Goal: Task Accomplishment & Management: Complete application form

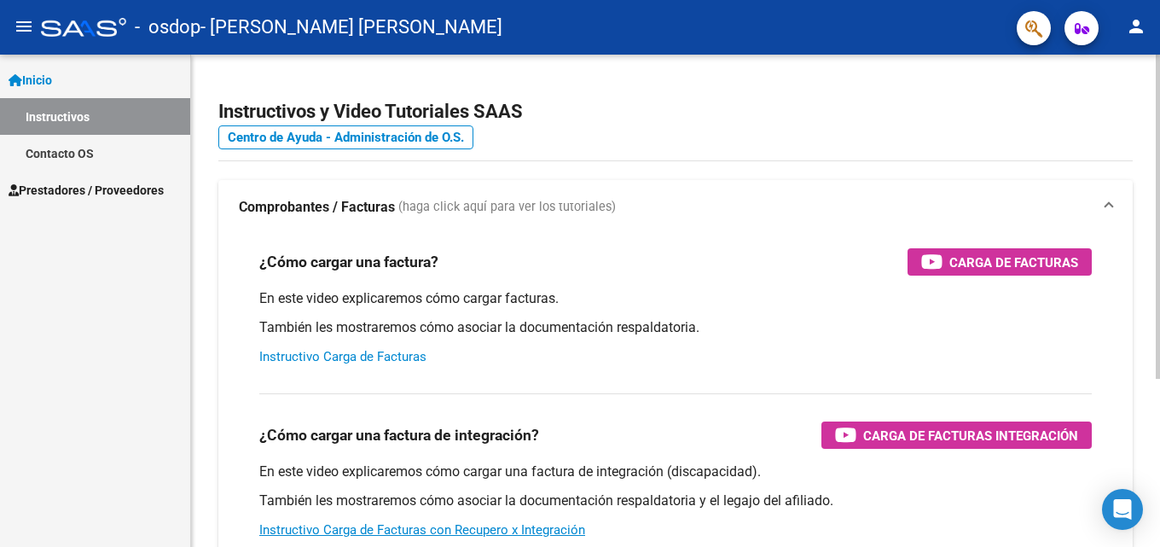
click at [334, 358] on link "Instructivo Carga de Facturas" at bounding box center [342, 356] width 167 height 15
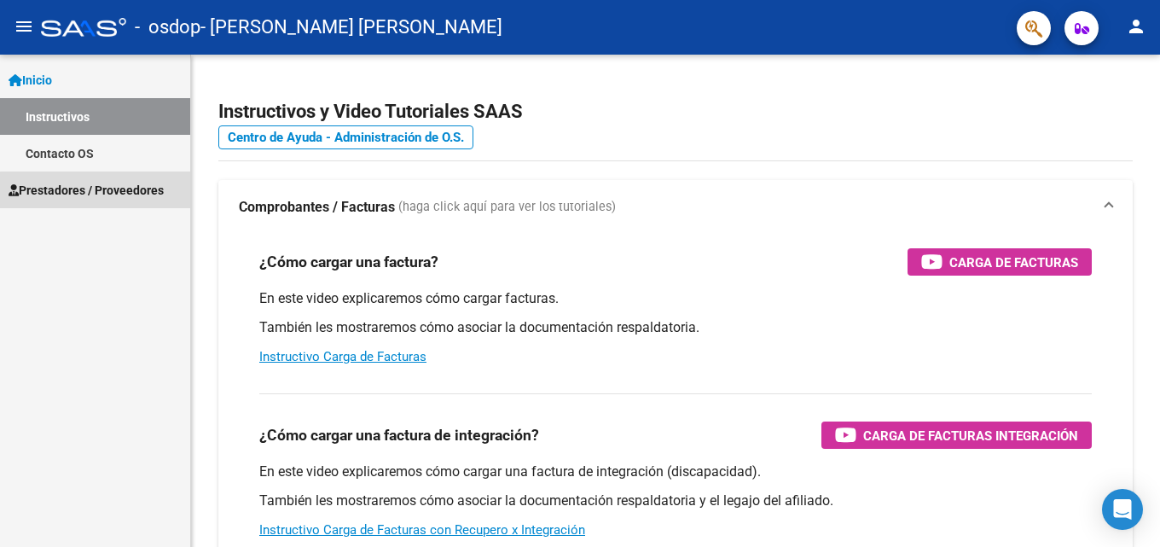
click at [131, 192] on span "Prestadores / Proveedores" at bounding box center [86, 190] width 155 height 19
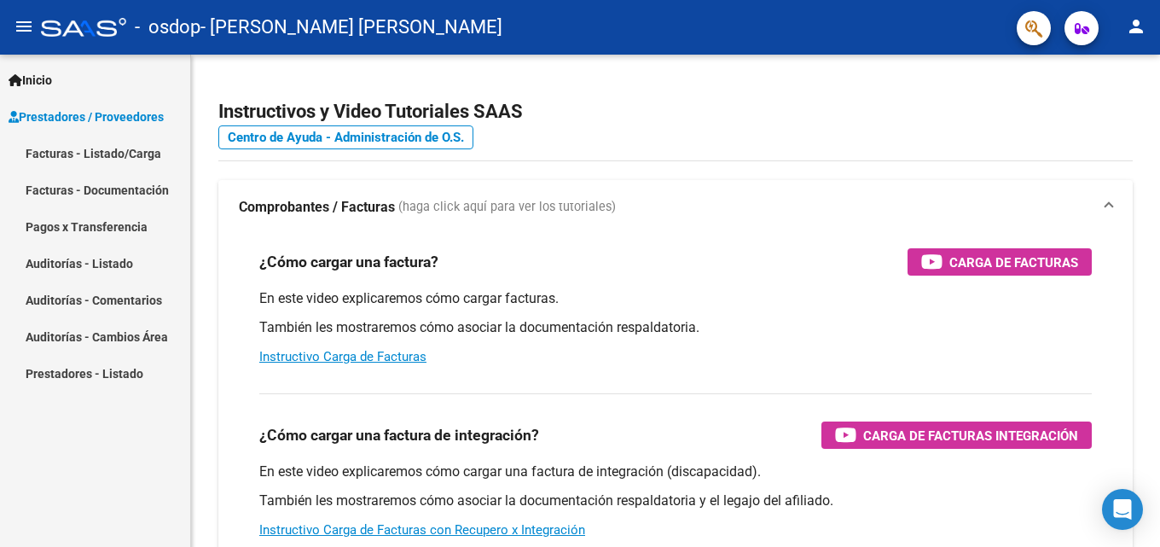
click at [79, 159] on link "Facturas - Listado/Carga" at bounding box center [95, 153] width 190 height 37
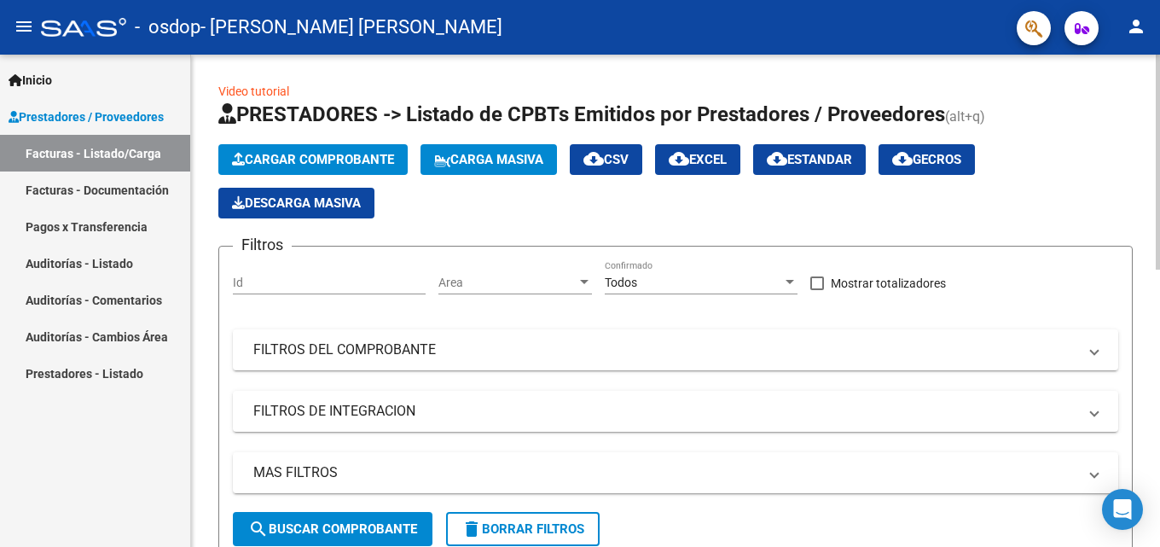
click at [297, 156] on span "Cargar Comprobante" at bounding box center [313, 159] width 162 height 15
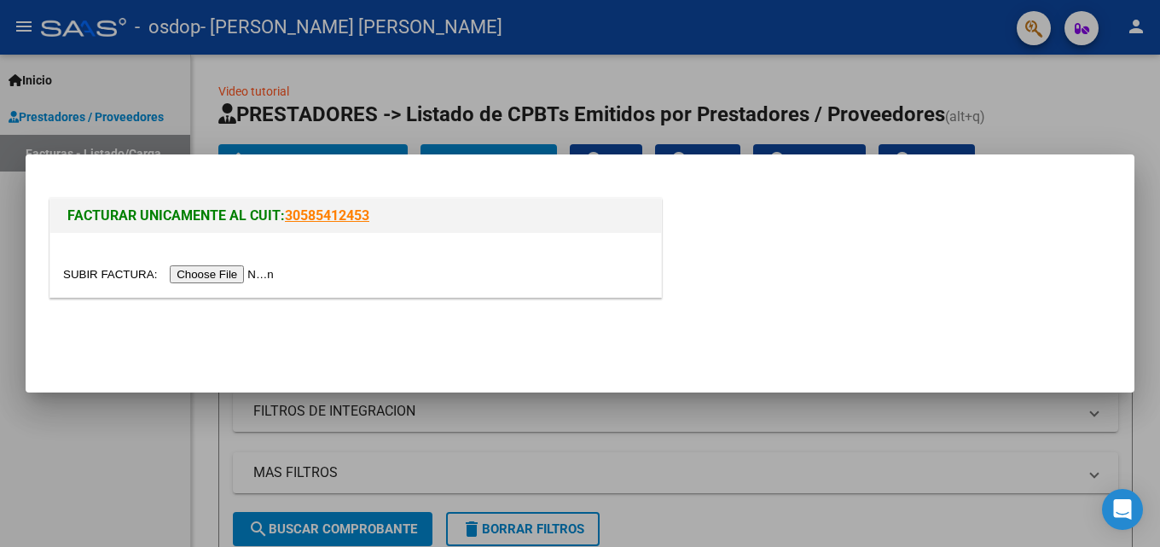
click at [200, 276] on input "file" at bounding box center [171, 274] width 216 height 18
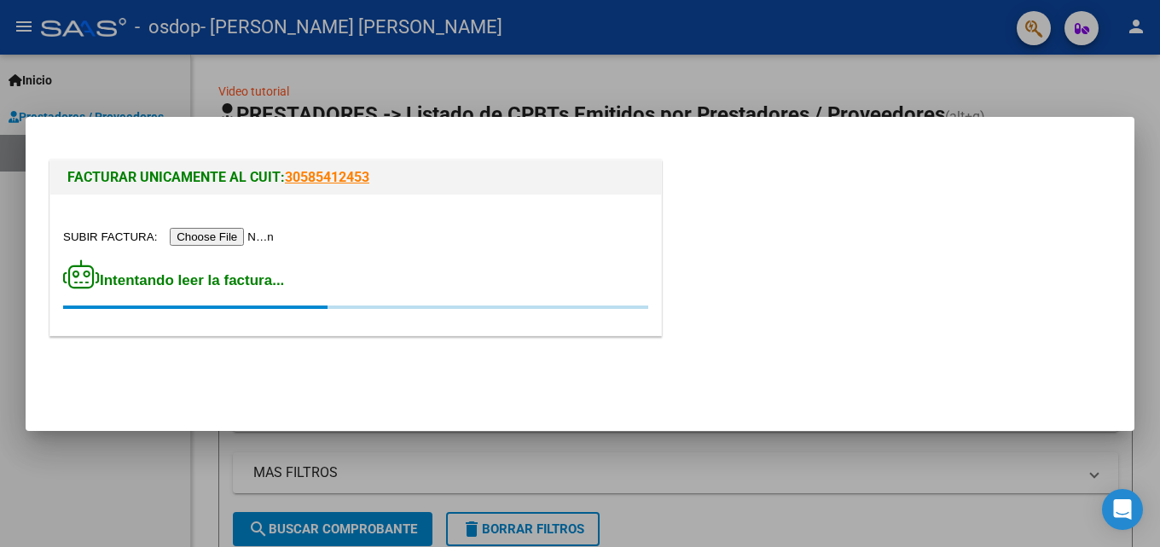
click at [242, 233] on input "file" at bounding box center [171, 237] width 216 height 18
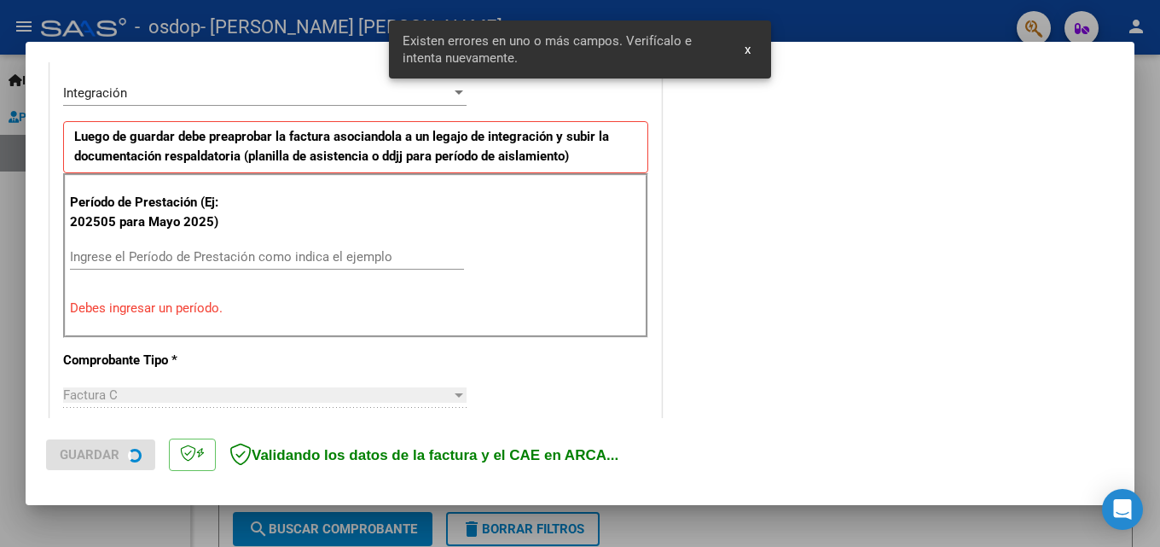
scroll to position [417, 0]
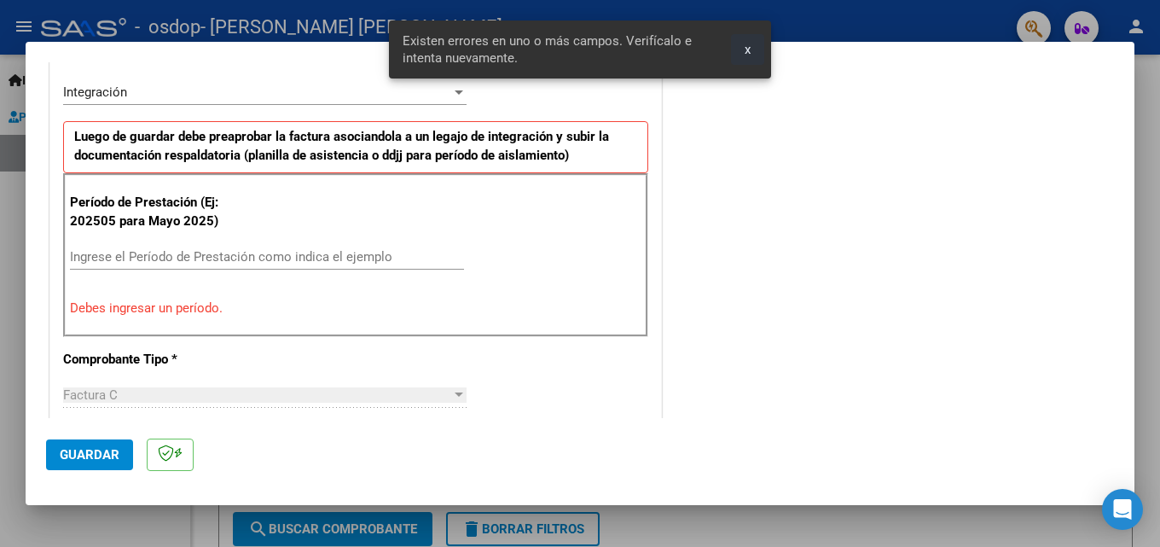
click at [746, 53] on span "x" at bounding box center [748, 49] width 6 height 15
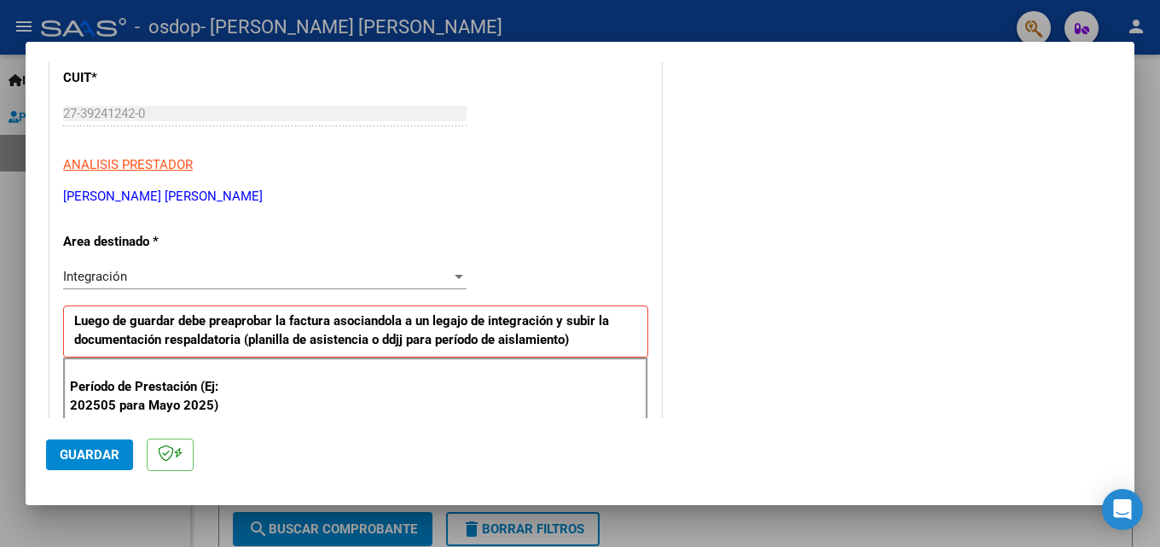
scroll to position [256, 0]
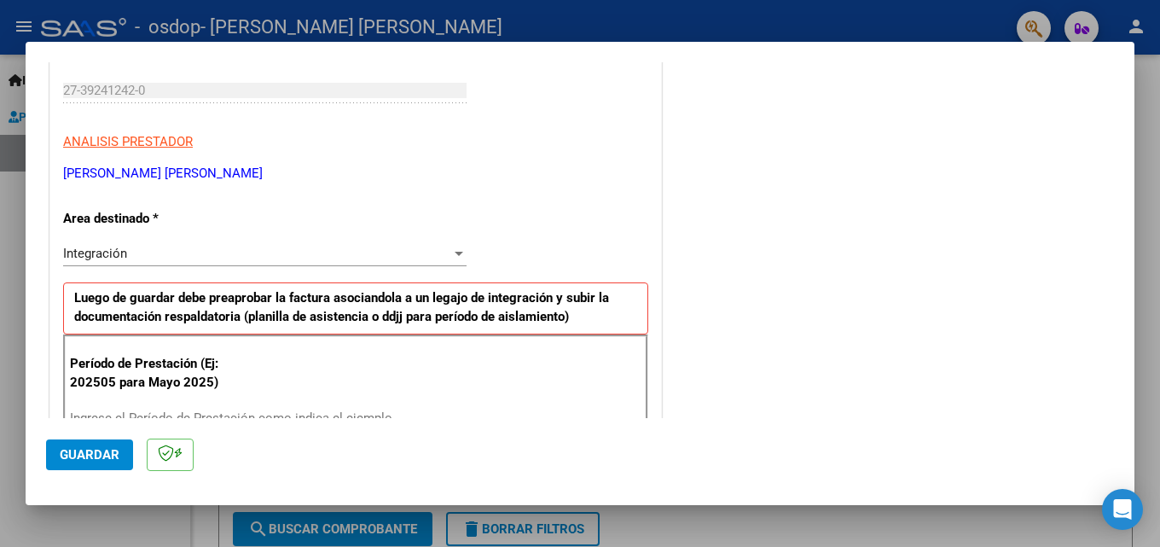
click at [302, 259] on div "Integración" at bounding box center [257, 253] width 388 height 15
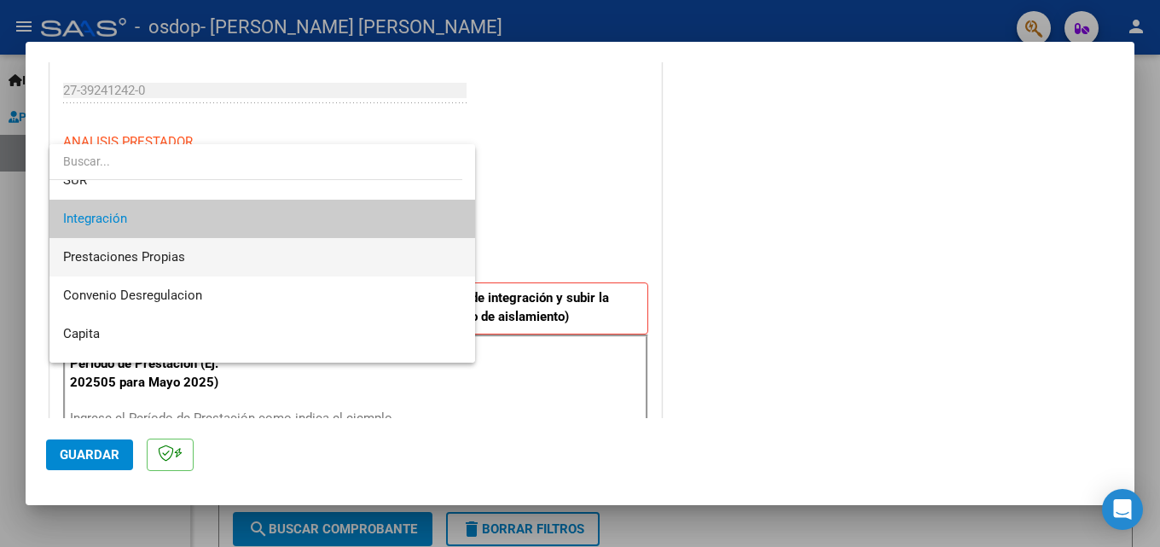
scroll to position [127, 0]
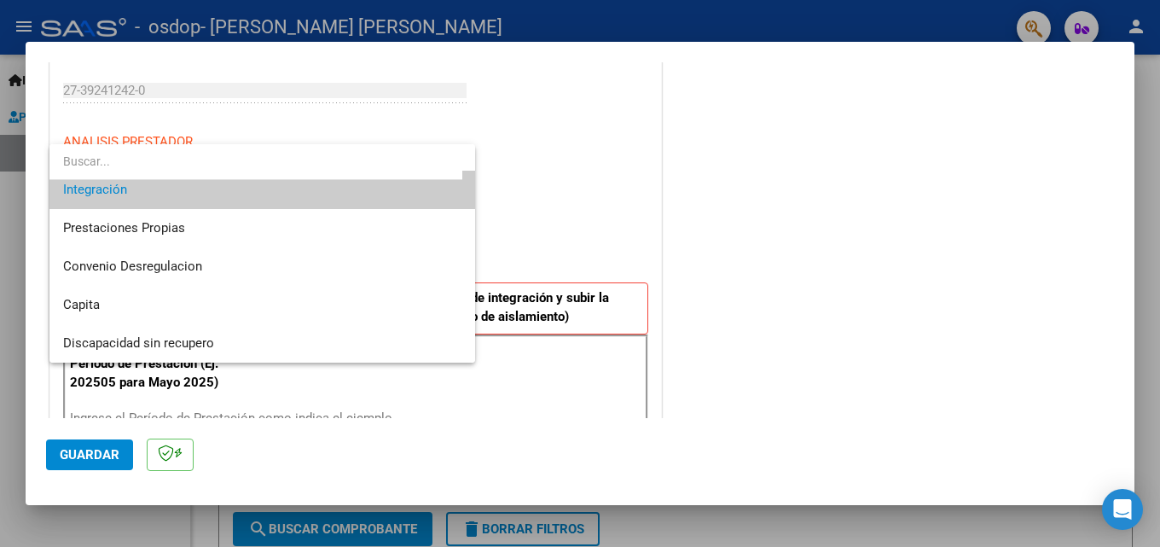
click at [591, 203] on div at bounding box center [580, 273] width 1160 height 547
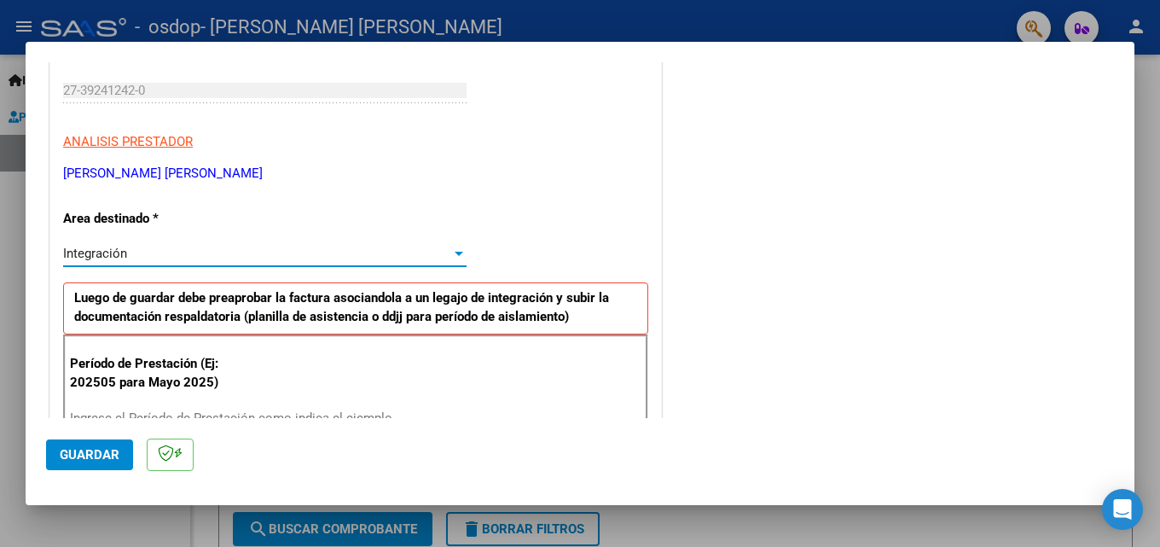
click at [276, 254] on div "Integración" at bounding box center [257, 253] width 388 height 15
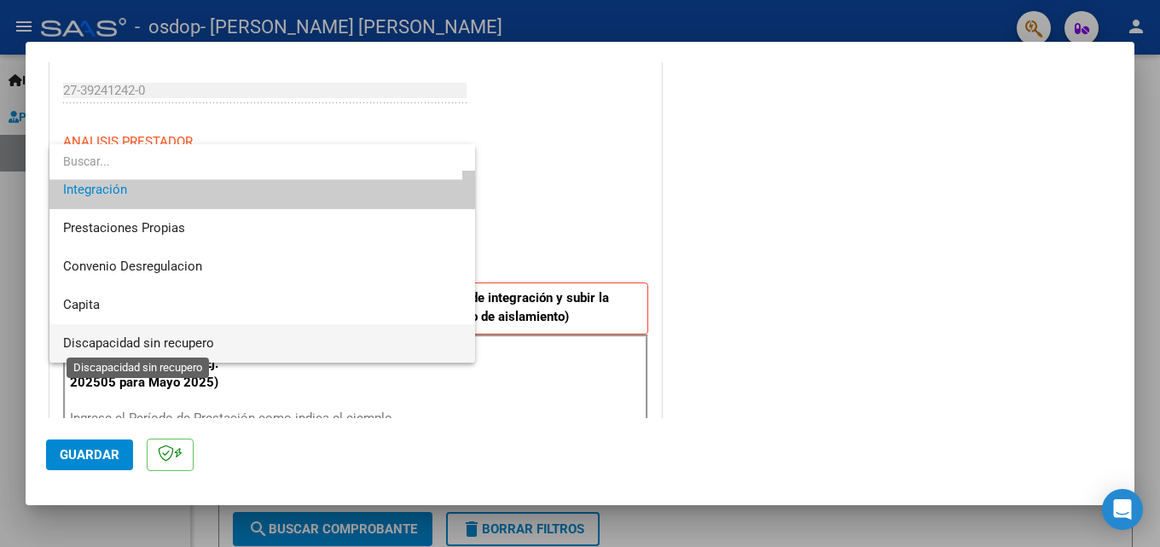
click at [121, 343] on span "Discapacidad sin recupero" at bounding box center [138, 342] width 151 height 15
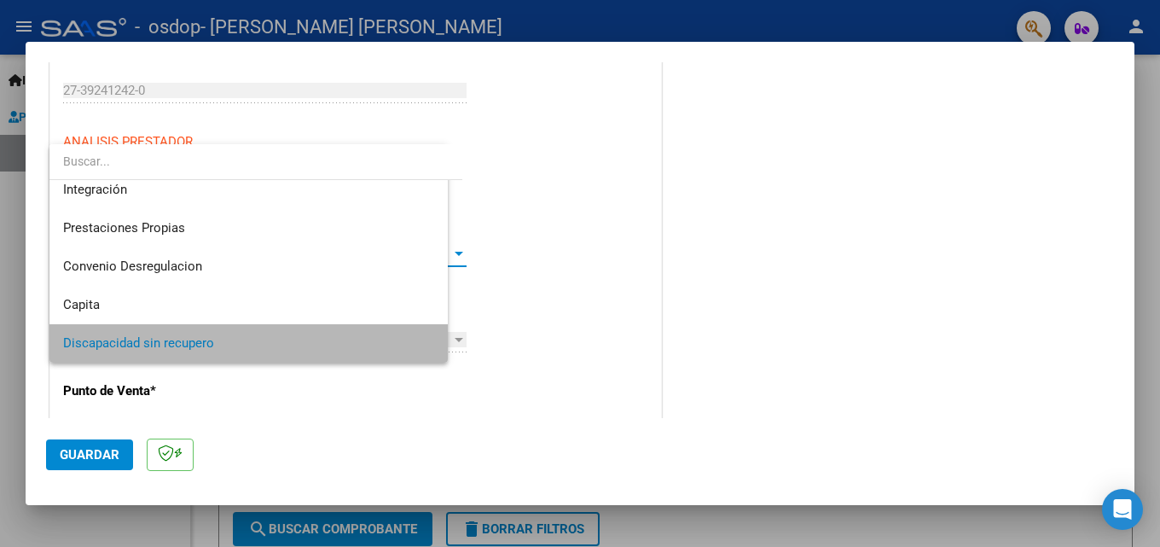
scroll to position [125, 0]
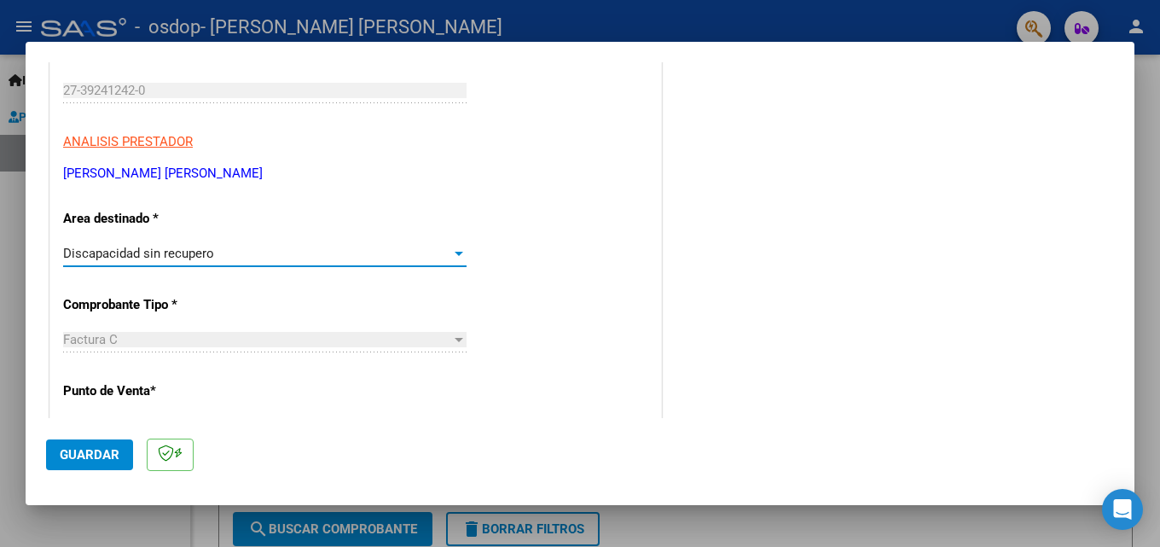
click at [177, 335] on div "Factura C" at bounding box center [257, 339] width 388 height 15
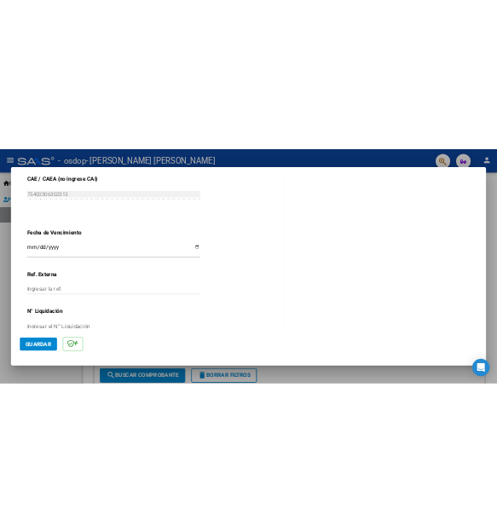
scroll to position [938, 0]
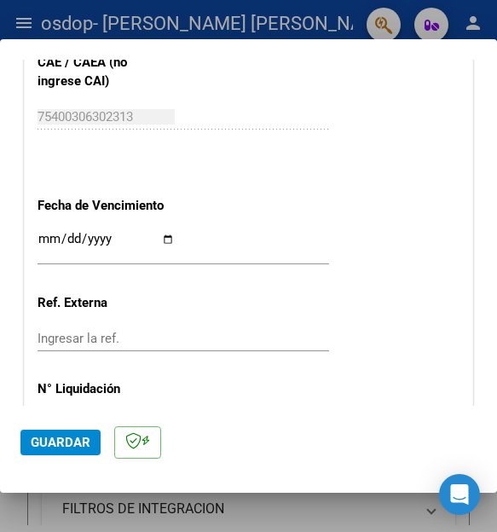
click at [167, 239] on input "Ingresar la fecha" at bounding box center [106, 245] width 137 height 27
type input "[DATE]"
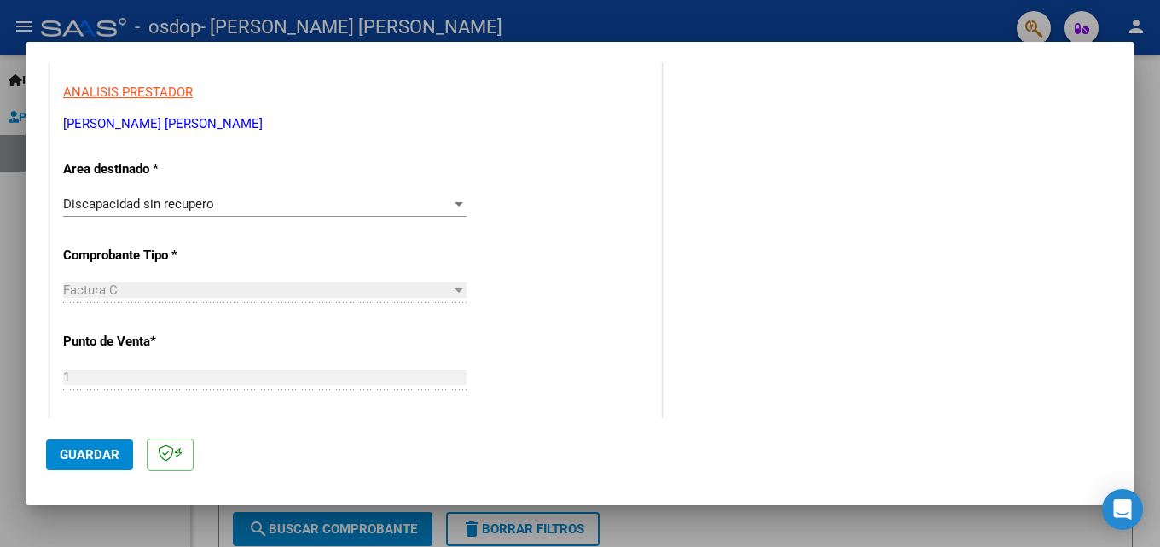
scroll to position [292, 0]
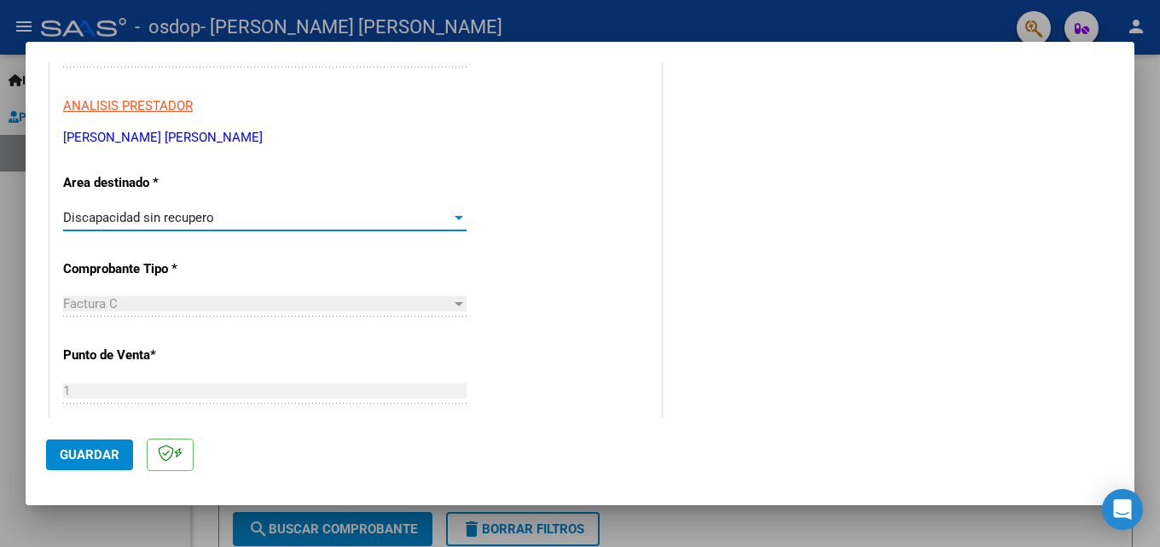
click at [222, 225] on div "Discapacidad sin recupero" at bounding box center [257, 217] width 388 height 15
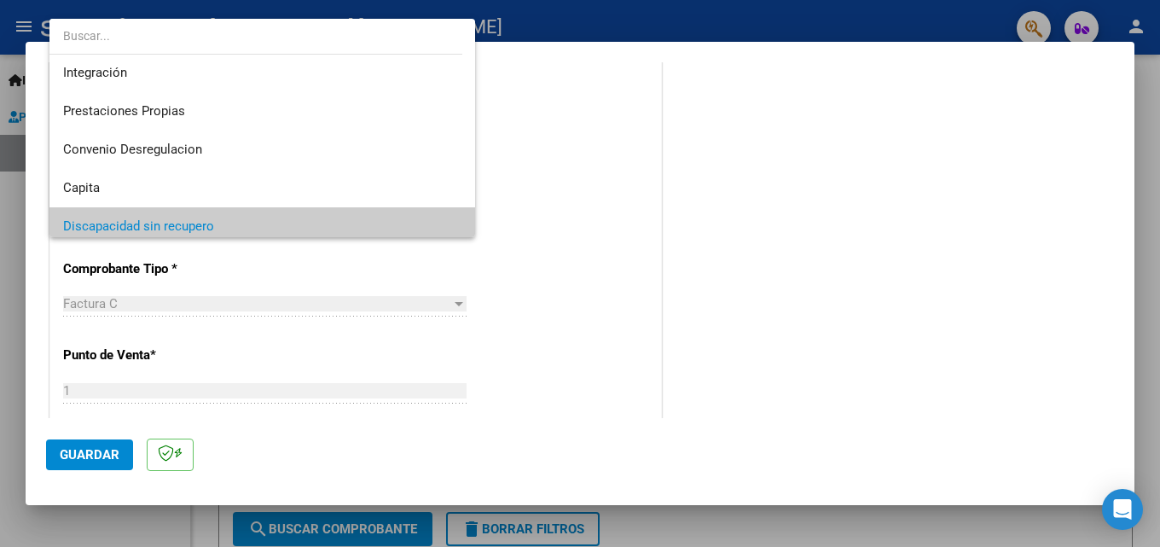
scroll to position [127, 0]
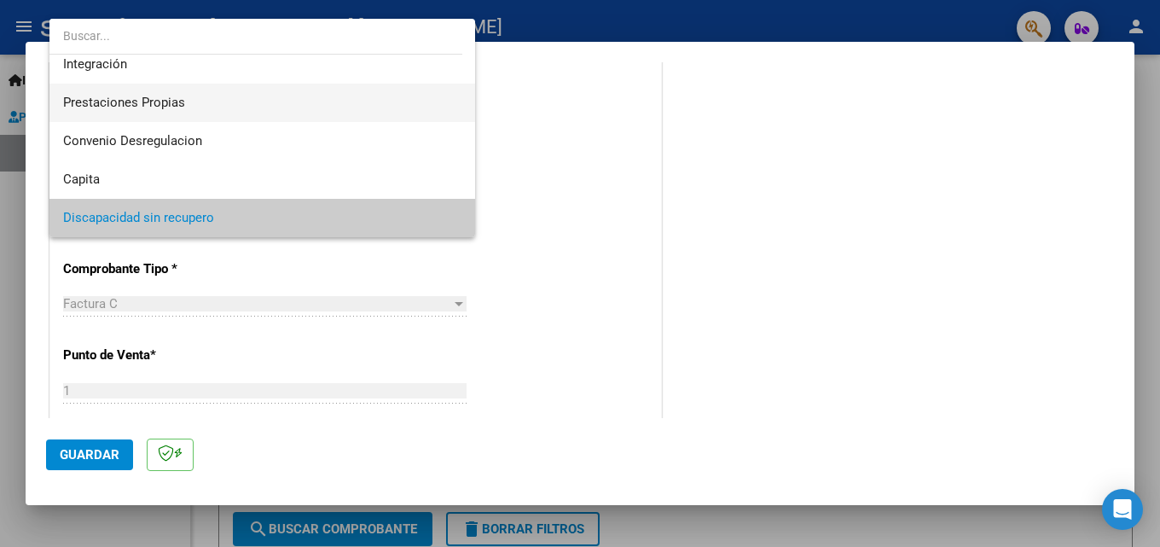
click at [218, 113] on span "Prestaciones Propias" at bounding box center [262, 103] width 398 height 38
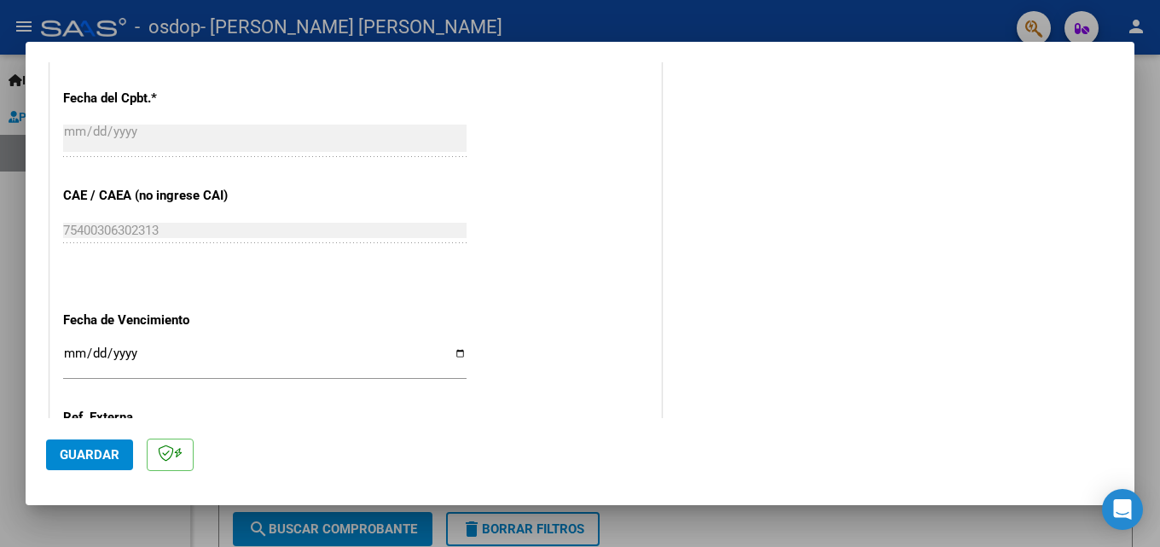
scroll to position [974, 0]
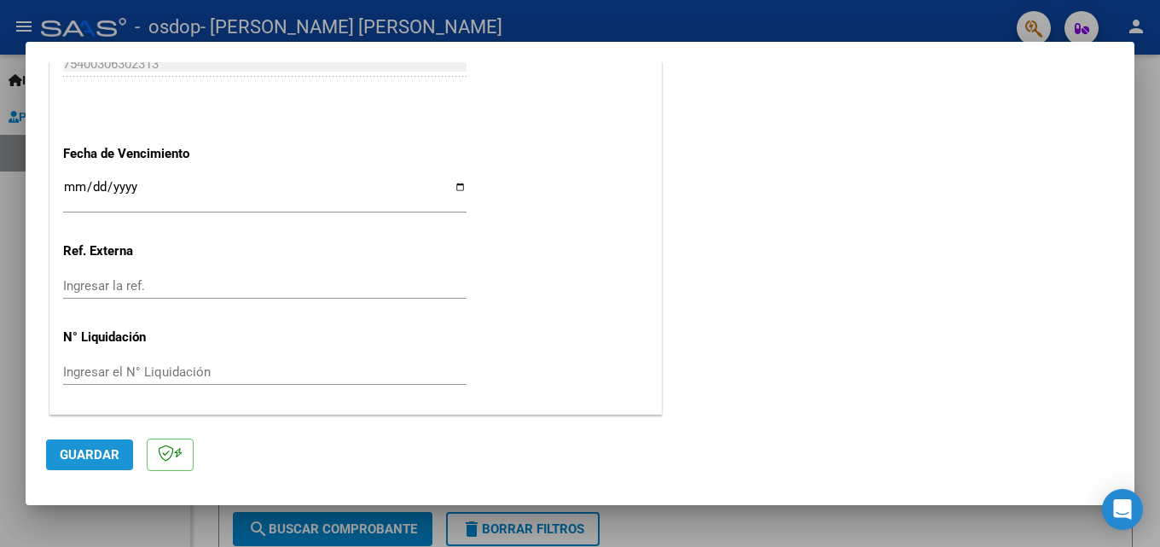
click at [113, 456] on span "Guardar" at bounding box center [90, 454] width 60 height 15
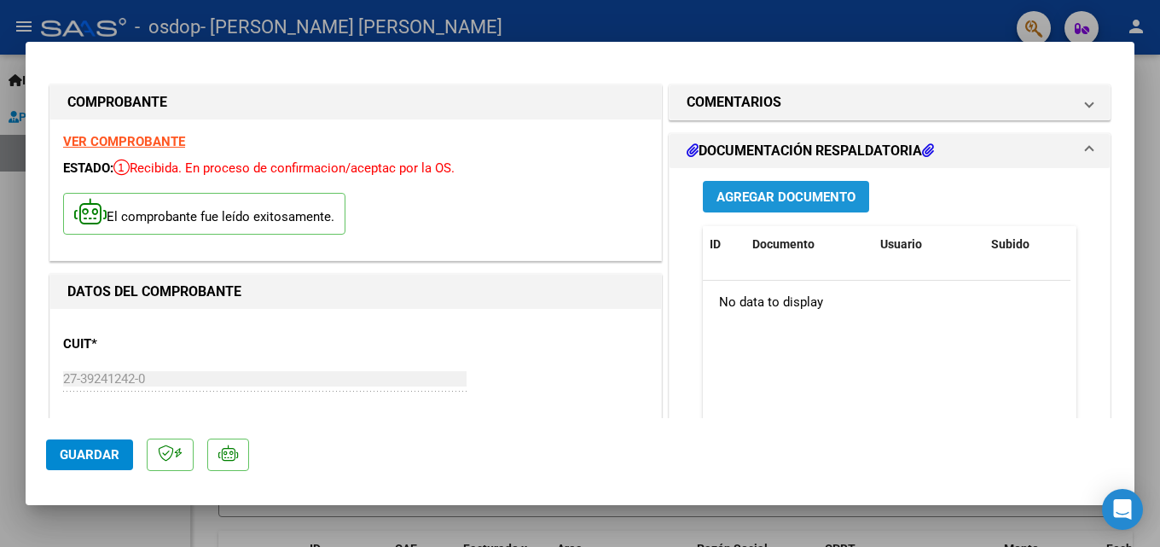
click at [781, 200] on span "Agregar Documento" at bounding box center [786, 196] width 139 height 15
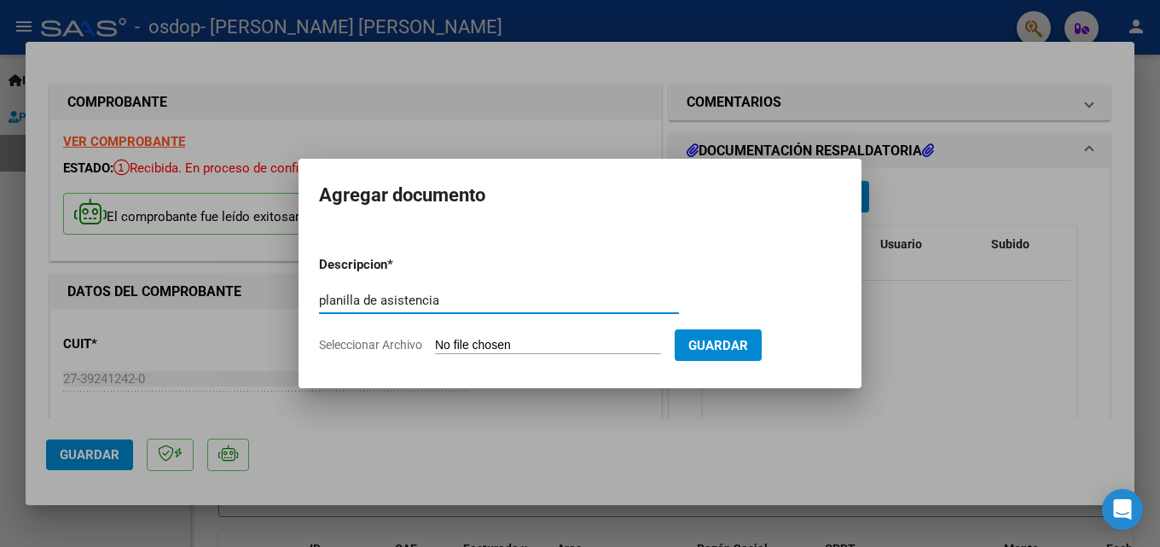
type input "planilla de asistencia"
click at [519, 342] on input "Seleccionar Archivo" at bounding box center [548, 346] width 226 height 16
type input "C:\fakepath\PLANILLA ASISTENCIA.pdf"
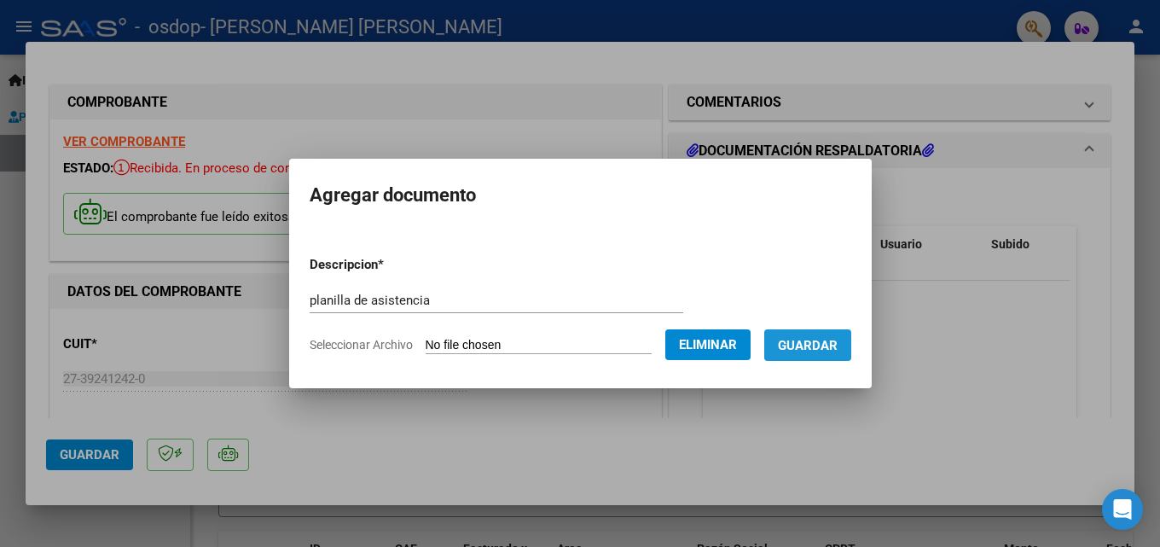
click at [818, 340] on span "Guardar" at bounding box center [808, 345] width 60 height 15
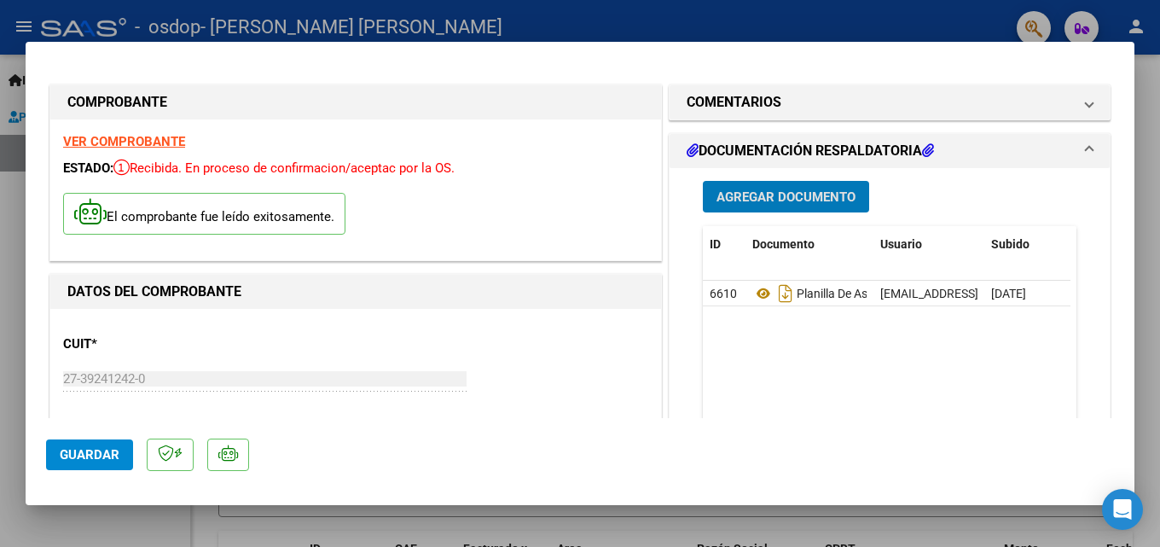
click at [809, 194] on span "Agregar Documento" at bounding box center [786, 196] width 139 height 15
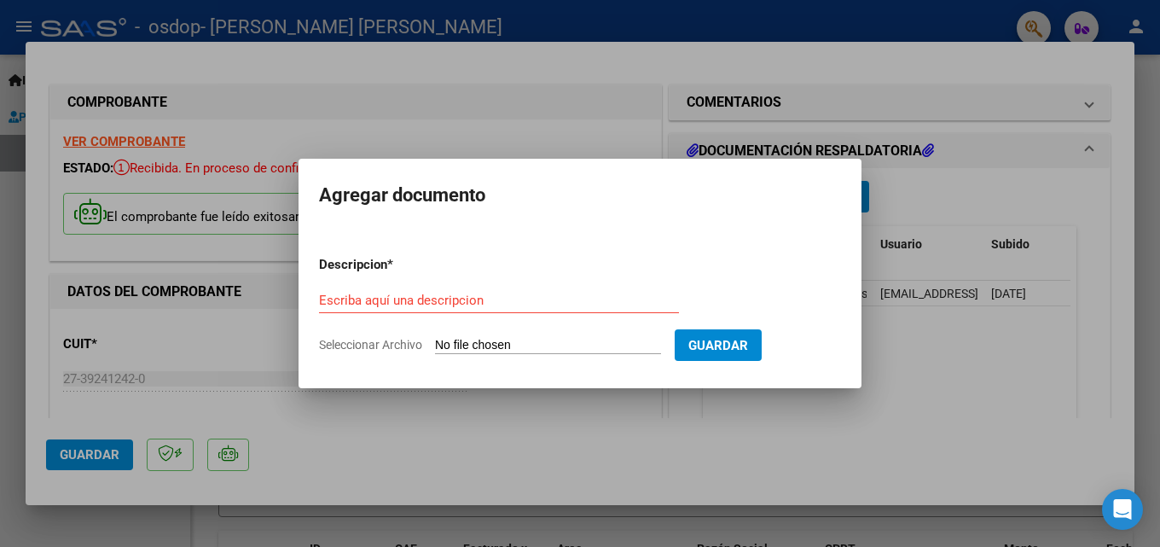
click at [737, 434] on div at bounding box center [580, 273] width 1160 height 547
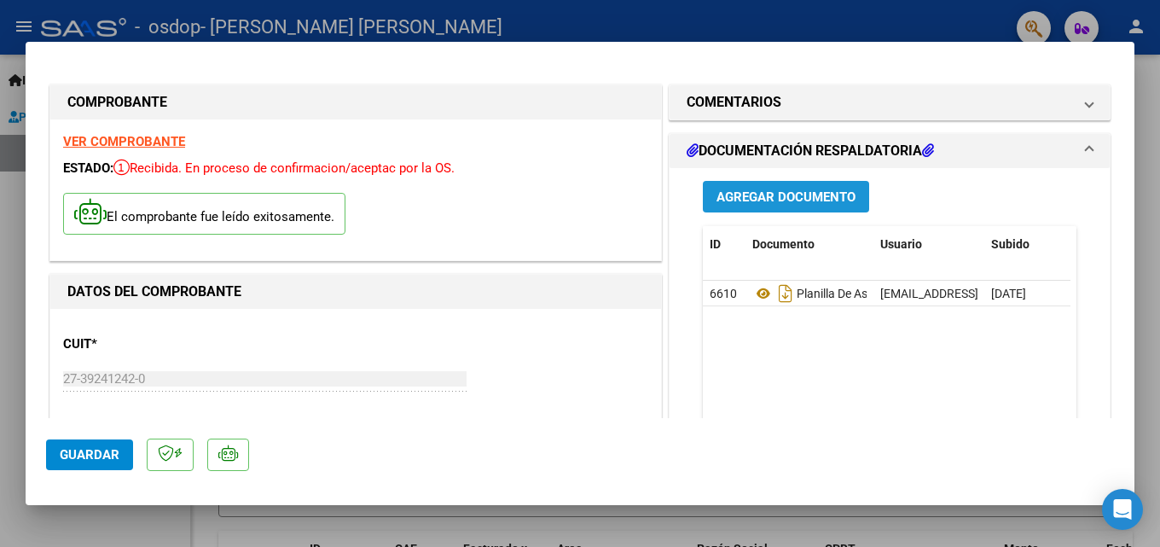
click at [769, 194] on span "Agregar Documento" at bounding box center [786, 196] width 139 height 15
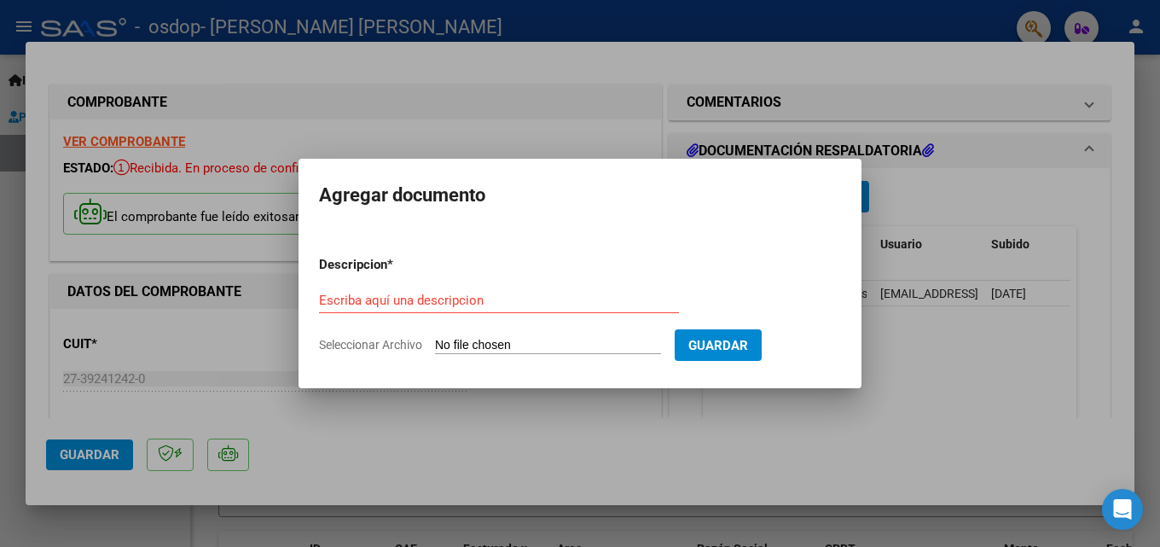
click at [795, 430] on div at bounding box center [580, 273] width 1160 height 547
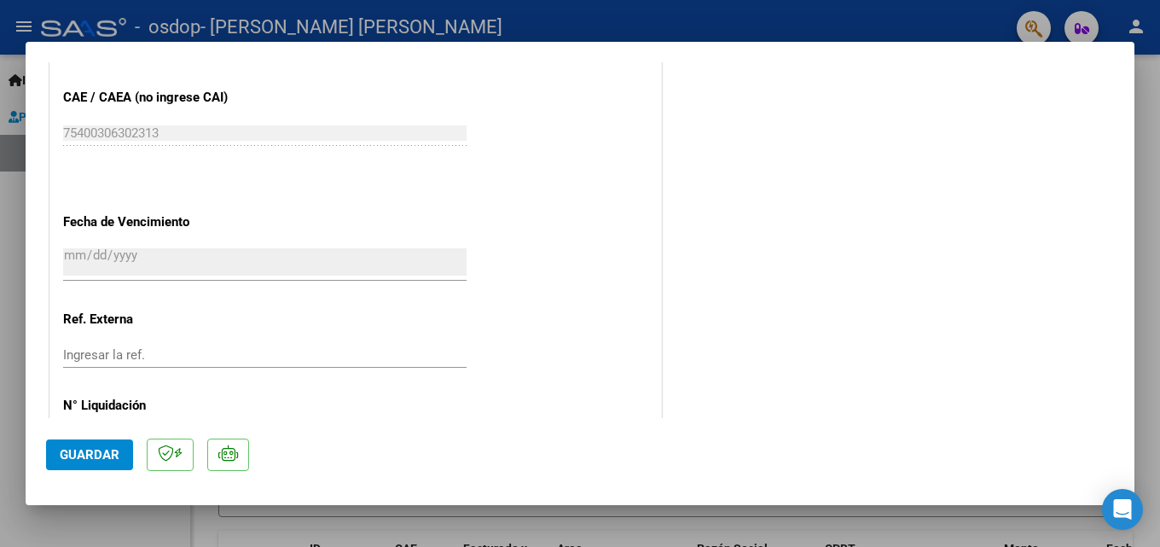
scroll to position [1007, 0]
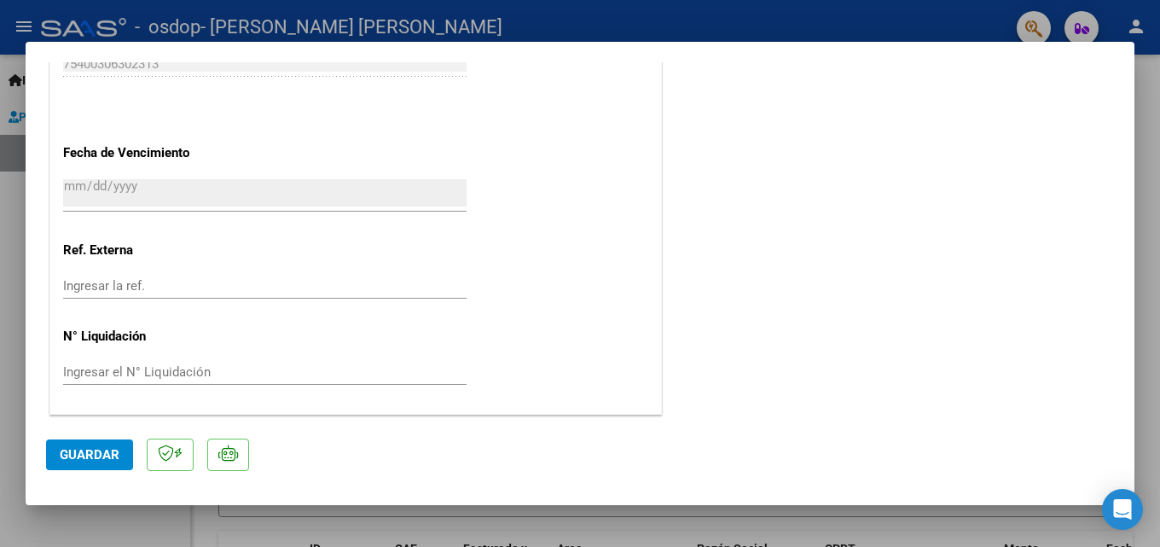
click at [85, 452] on span "Guardar" at bounding box center [90, 454] width 60 height 15
click at [103, 462] on button "Guardar" at bounding box center [89, 454] width 87 height 31
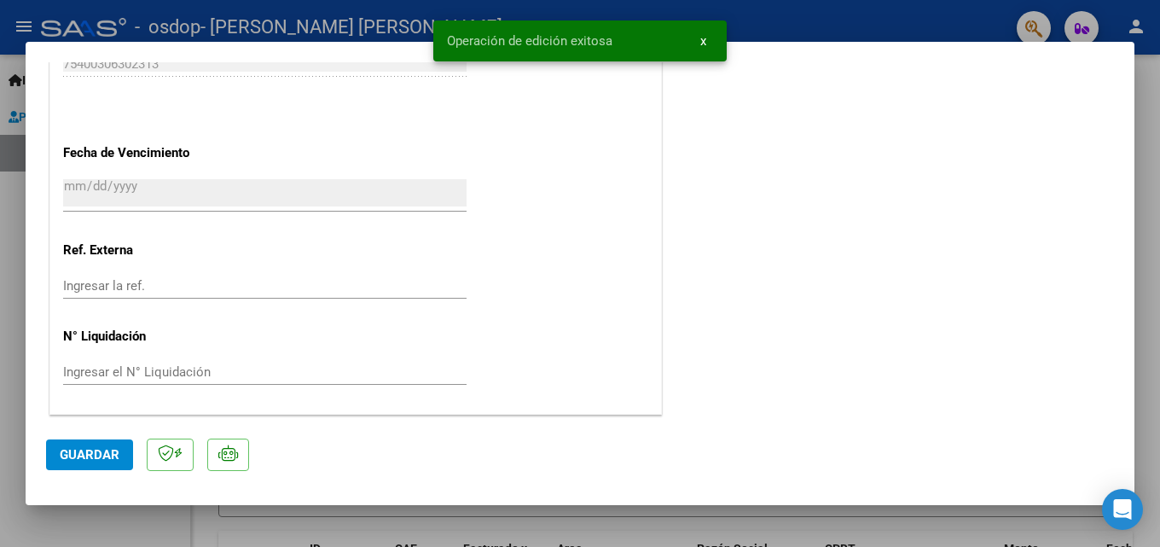
click at [701, 36] on span "x" at bounding box center [703, 40] width 6 height 15
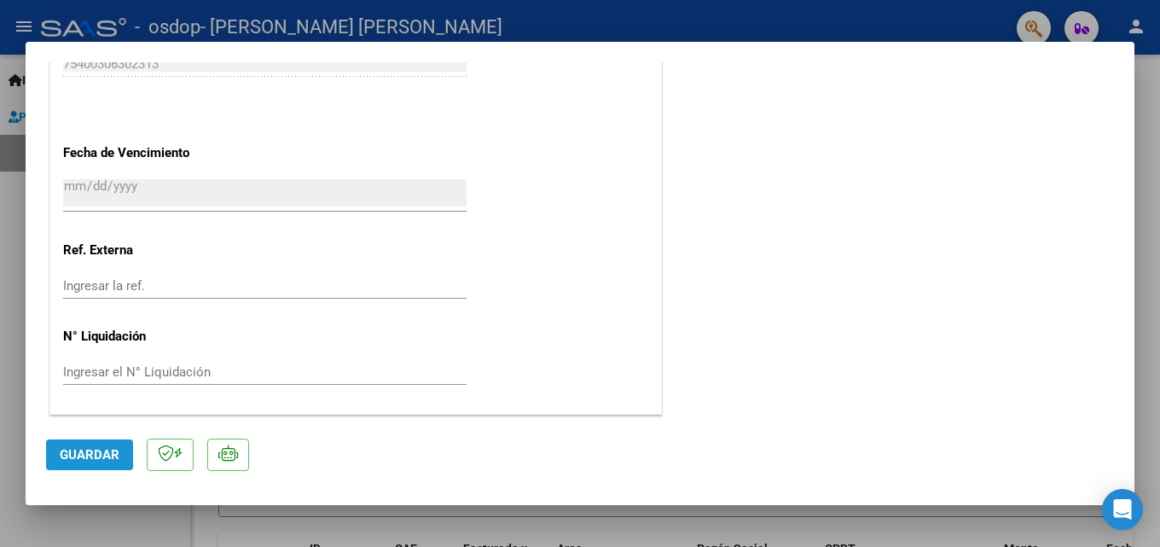
click at [107, 452] on span "Guardar" at bounding box center [90, 454] width 60 height 15
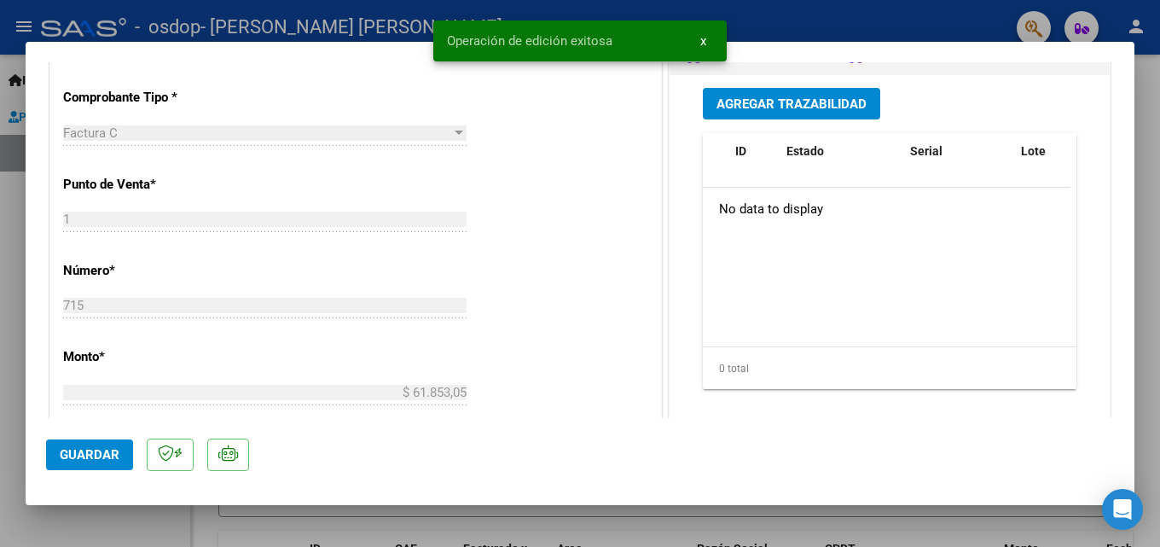
scroll to position [0, 0]
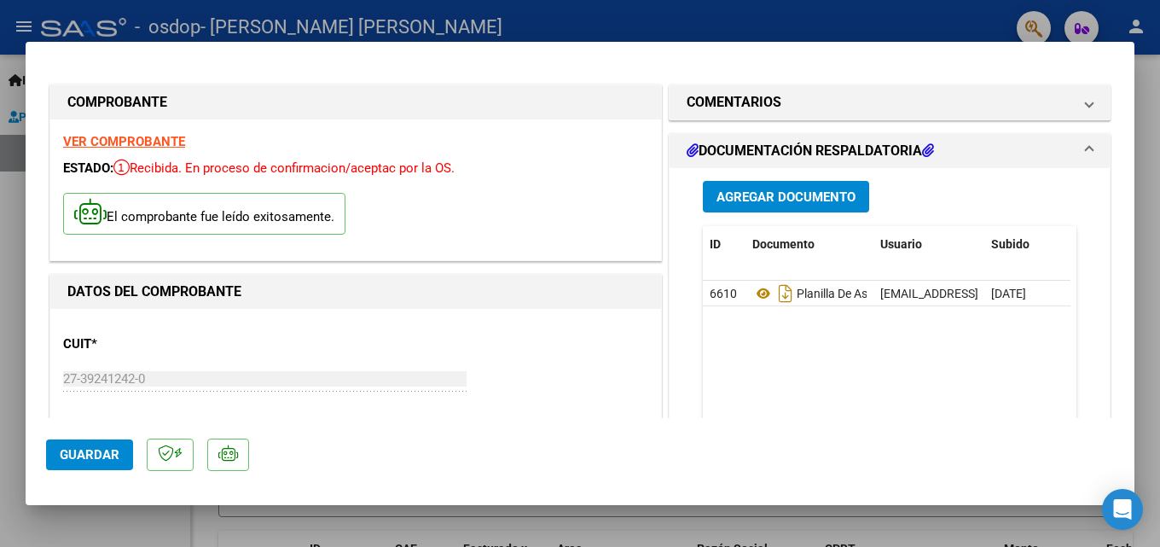
click at [897, 32] on div at bounding box center [580, 273] width 1160 height 547
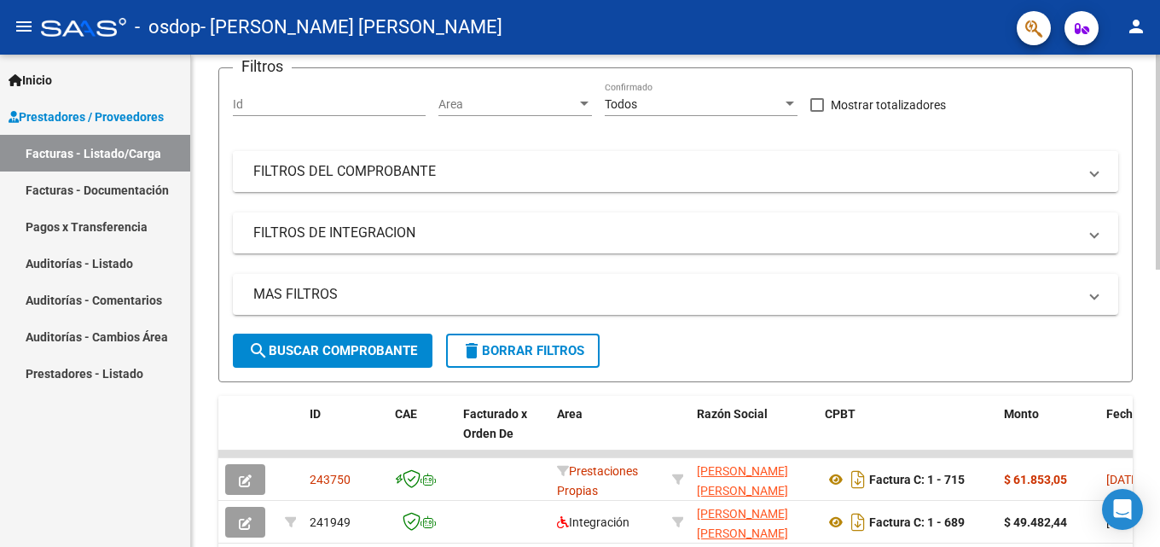
scroll to position [256, 0]
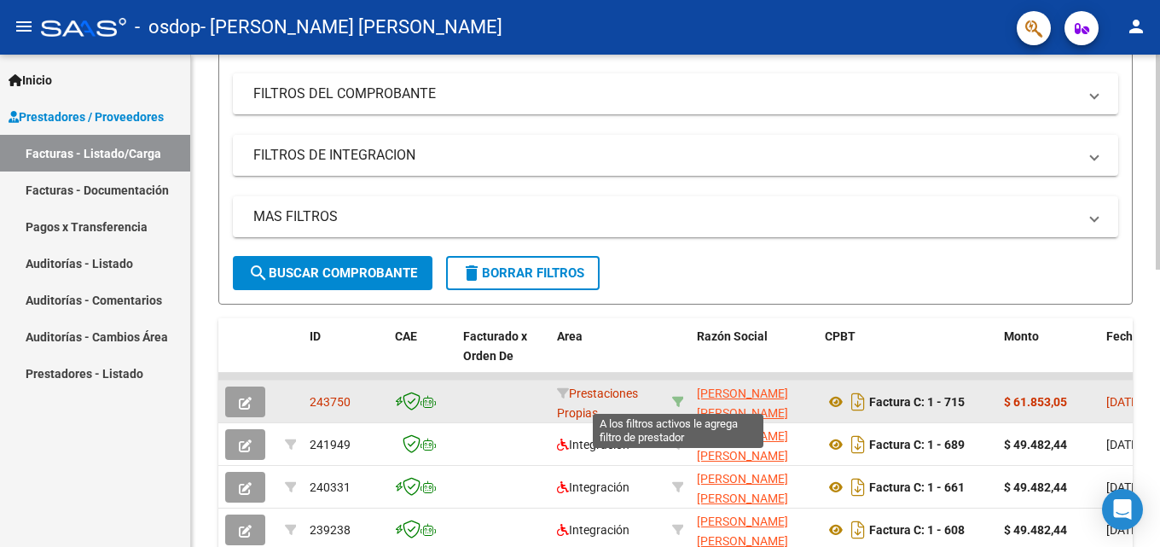
click at [675, 403] on icon at bounding box center [678, 402] width 12 height 12
type input "27392412420"
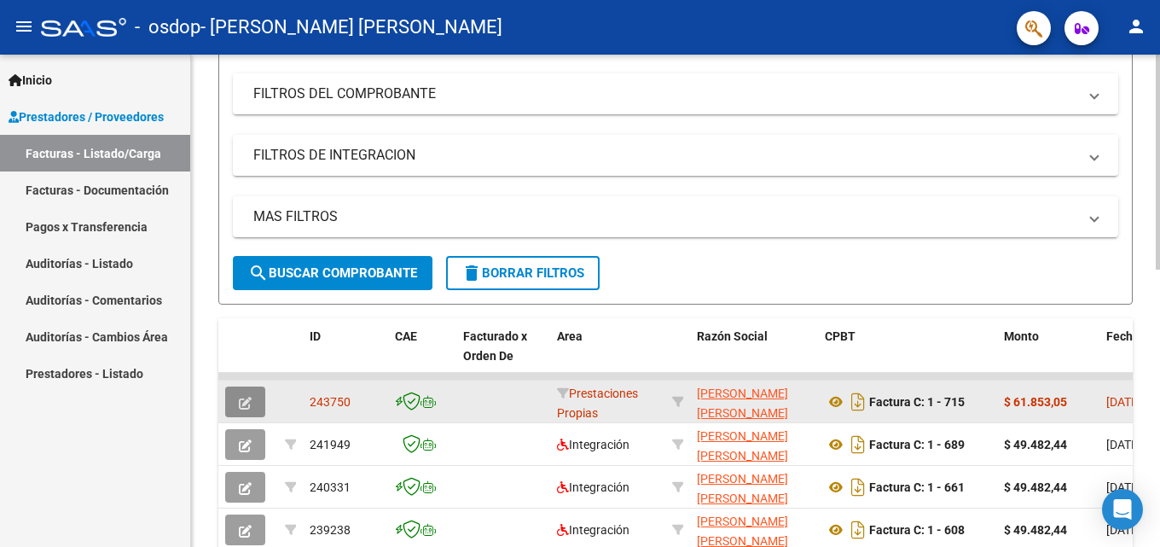
click at [252, 400] on button "button" at bounding box center [245, 401] width 40 height 31
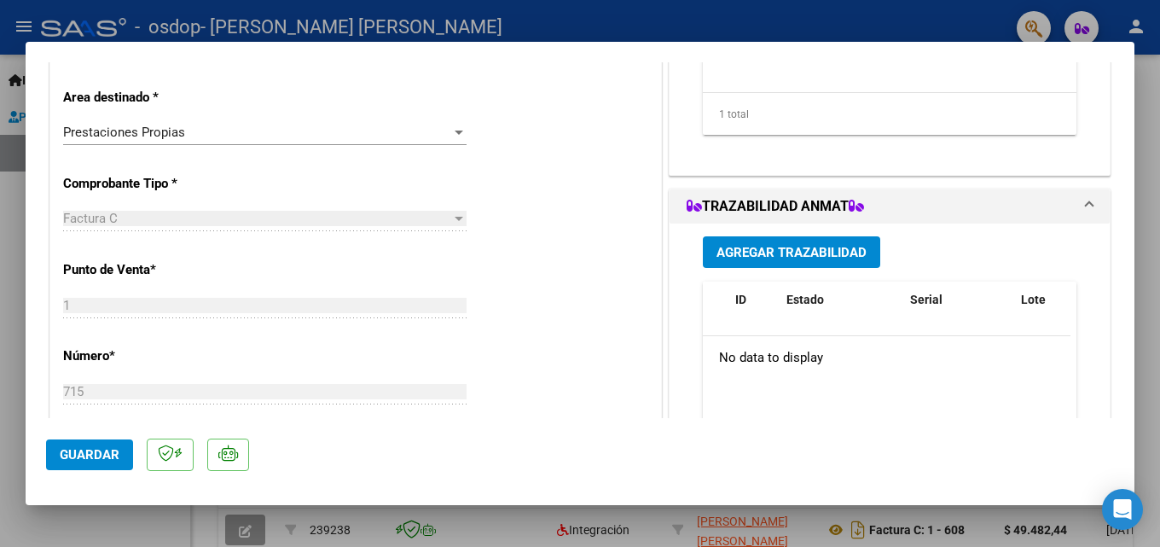
scroll to position [171, 0]
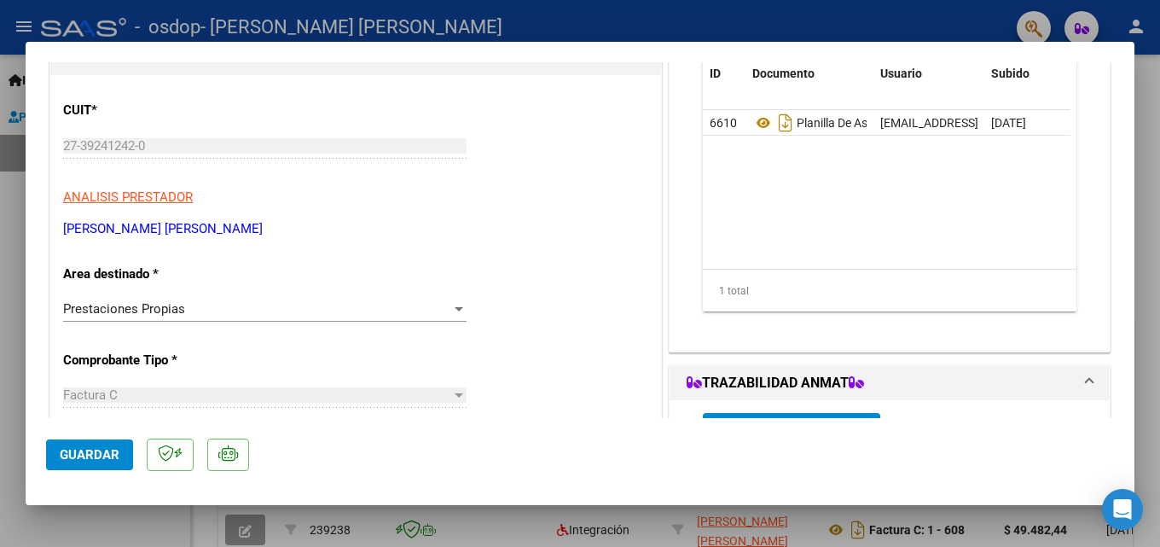
click at [212, 311] on div "Prestaciones Propias" at bounding box center [257, 308] width 388 height 15
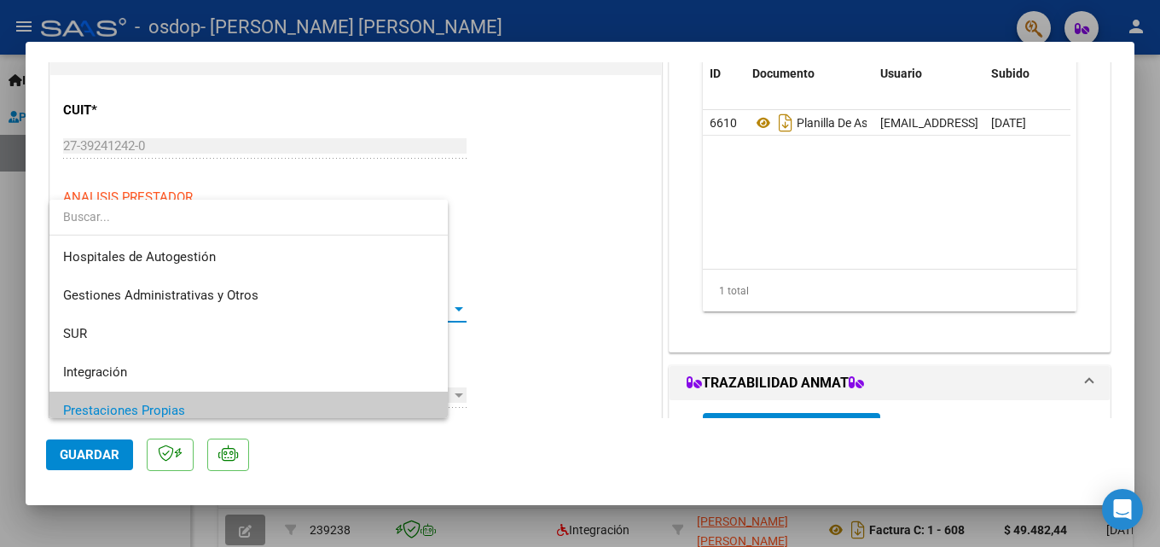
scroll to position [102, 0]
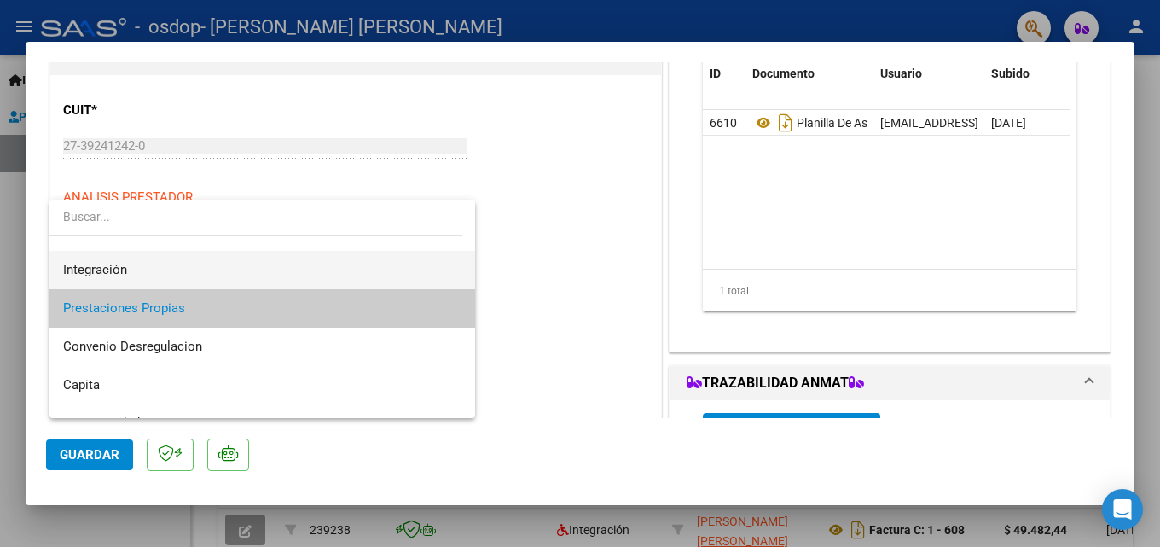
click at [210, 271] on span "Integración" at bounding box center [262, 270] width 398 height 38
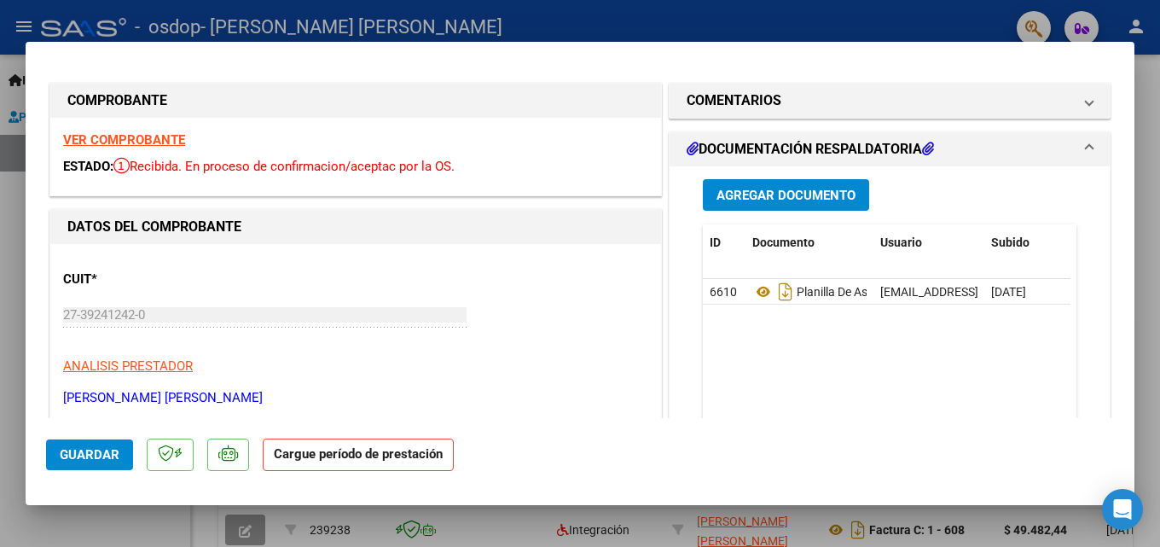
scroll to position [0, 0]
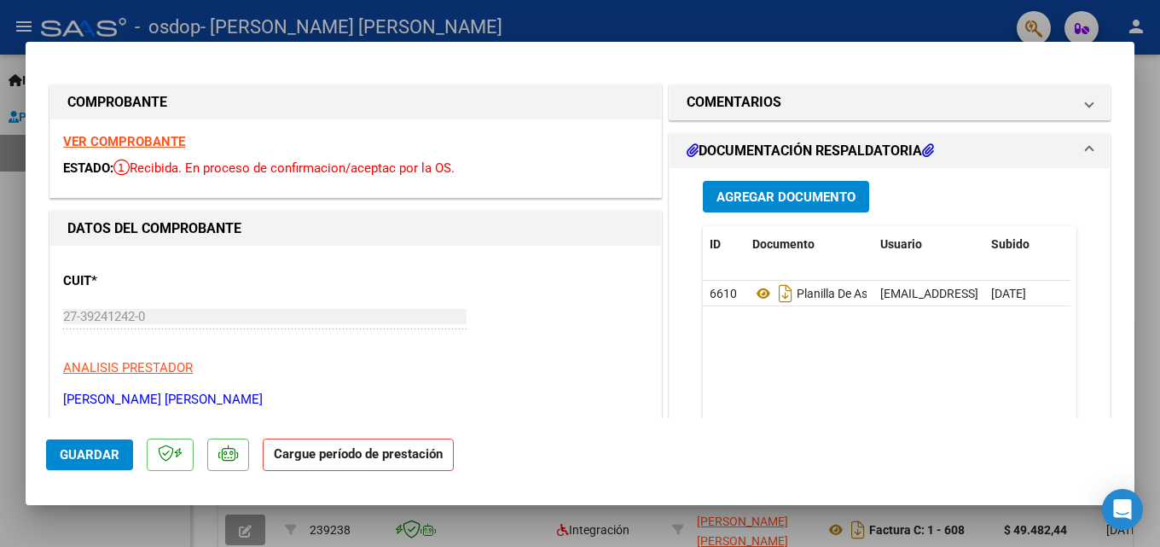
click at [775, 193] on span "Agregar Documento" at bounding box center [786, 196] width 139 height 15
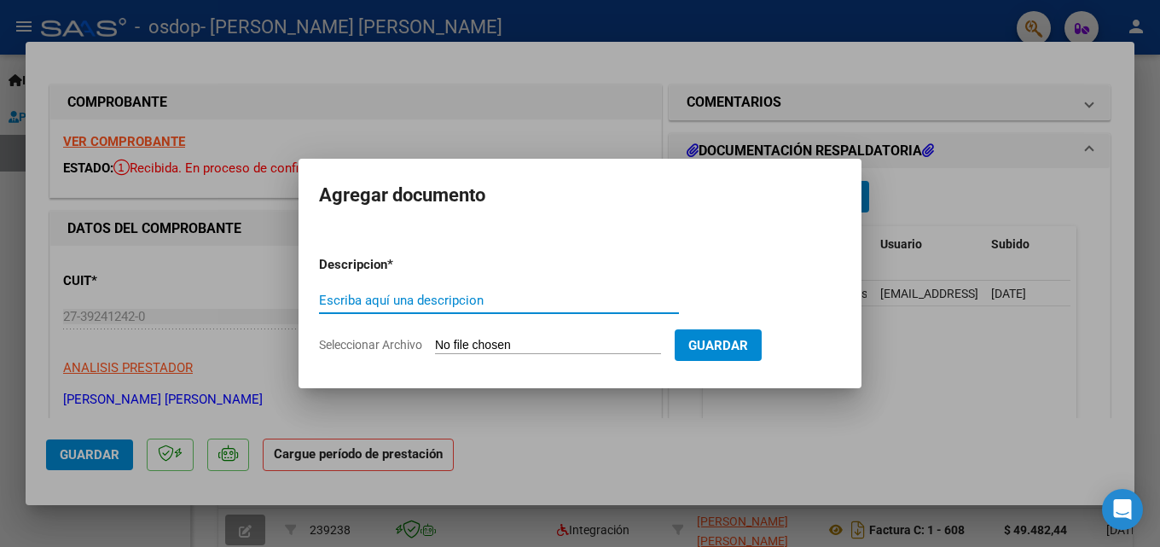
click at [482, 346] on input "Seleccionar Archivo" at bounding box center [548, 346] width 226 height 16
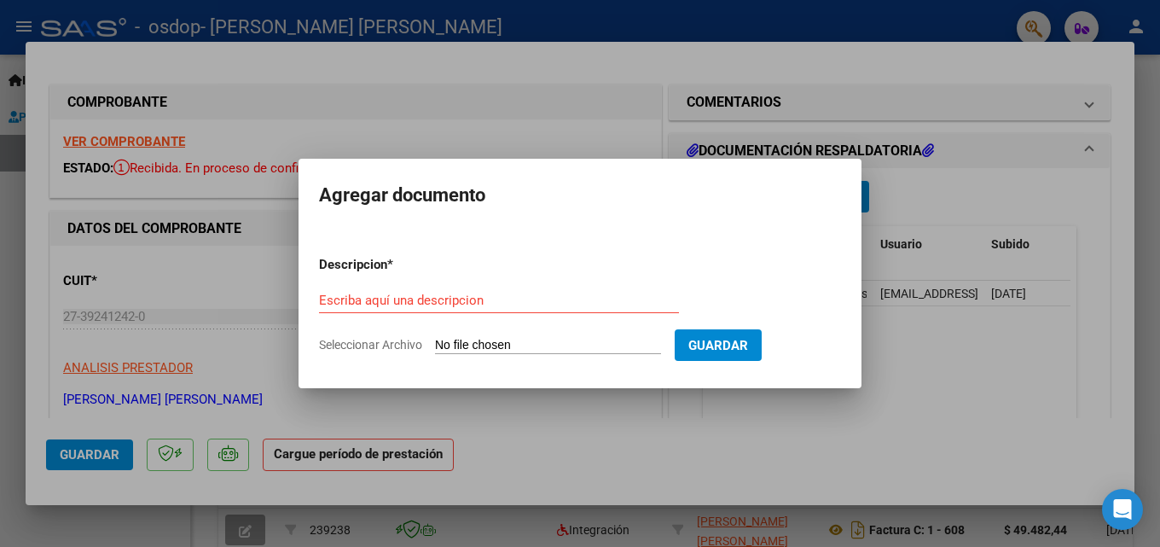
type input "C:\fakepath\PLANILLA ASISTENCIA.pdf"
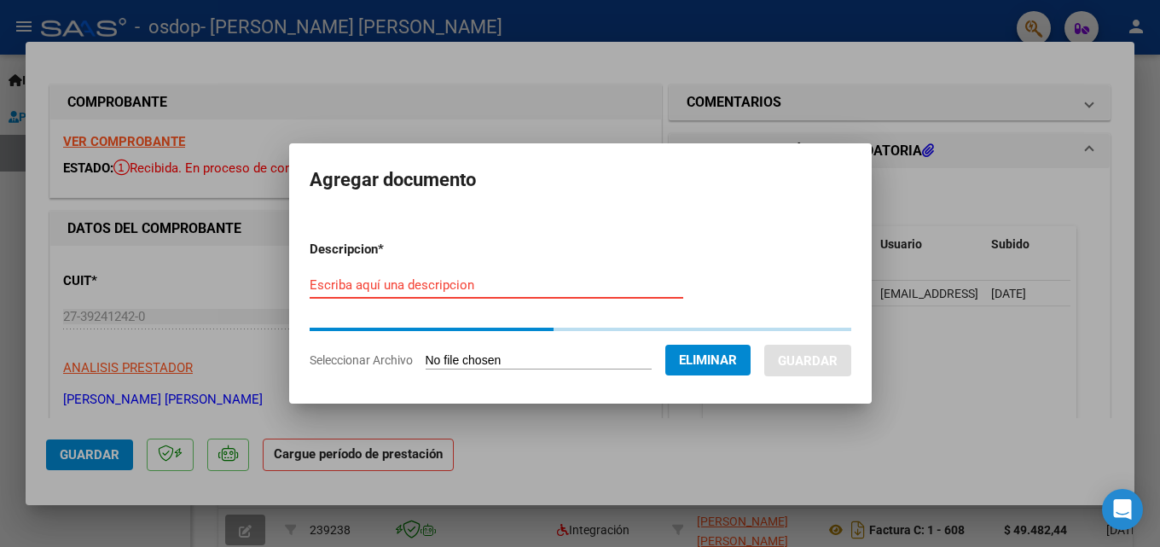
click at [432, 287] on input "Escriba aquí una descripcion" at bounding box center [497, 284] width 374 height 15
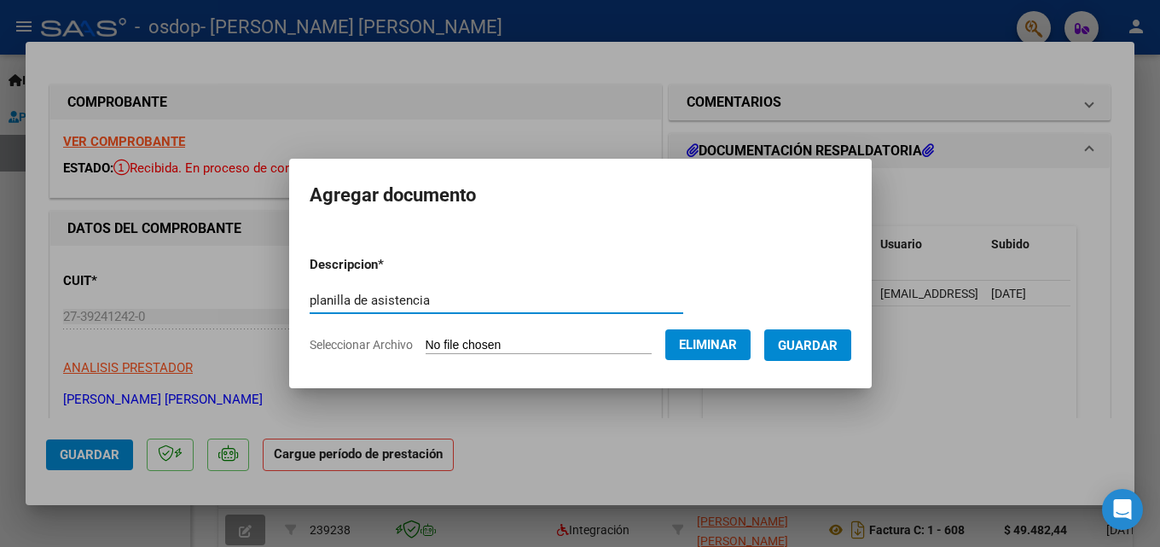
type input "planilla de asistencia"
drag, startPoint x: 847, startPoint y: 353, endPoint x: 837, endPoint y: 347, distance: 11.9
click at [840, 349] on button "Guardar" at bounding box center [807, 345] width 87 height 32
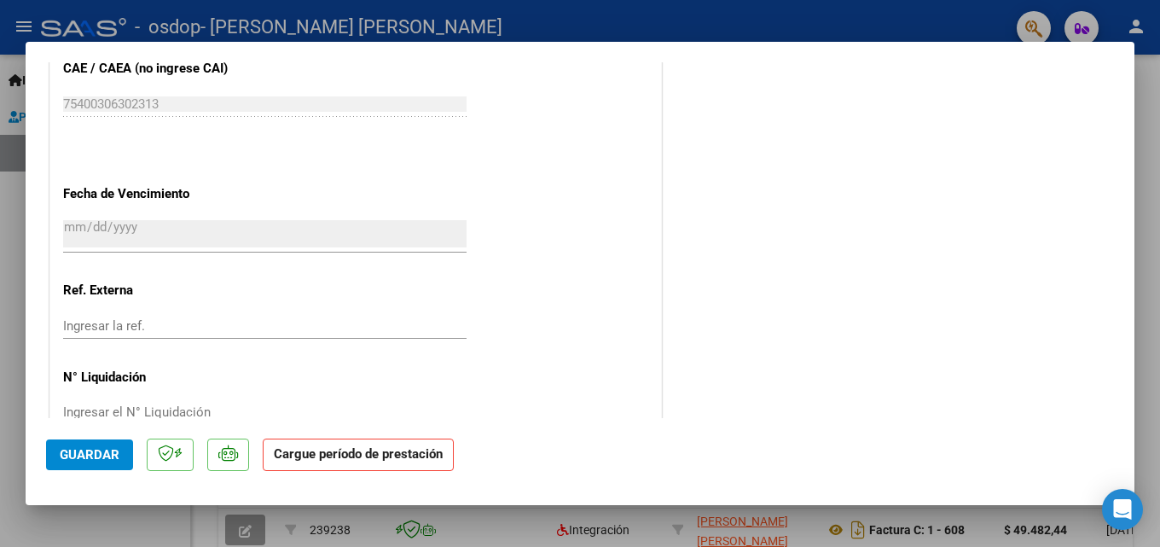
scroll to position [1064, 0]
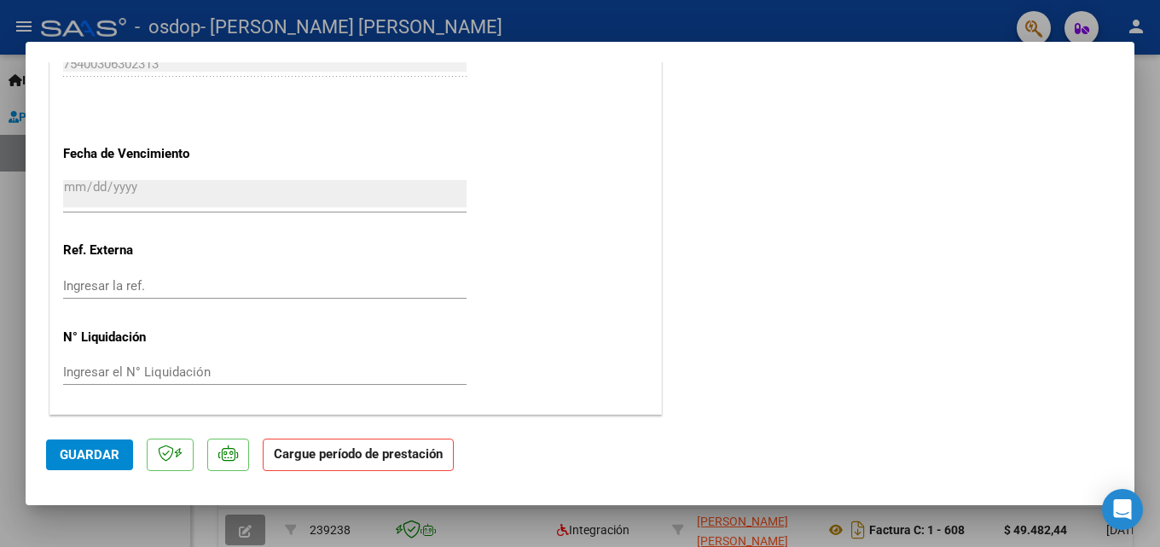
click at [379, 467] on strong "Cargue período de prestación" at bounding box center [358, 454] width 191 height 33
click at [336, 452] on strong "Cargue período de prestación" at bounding box center [358, 454] width 191 height 33
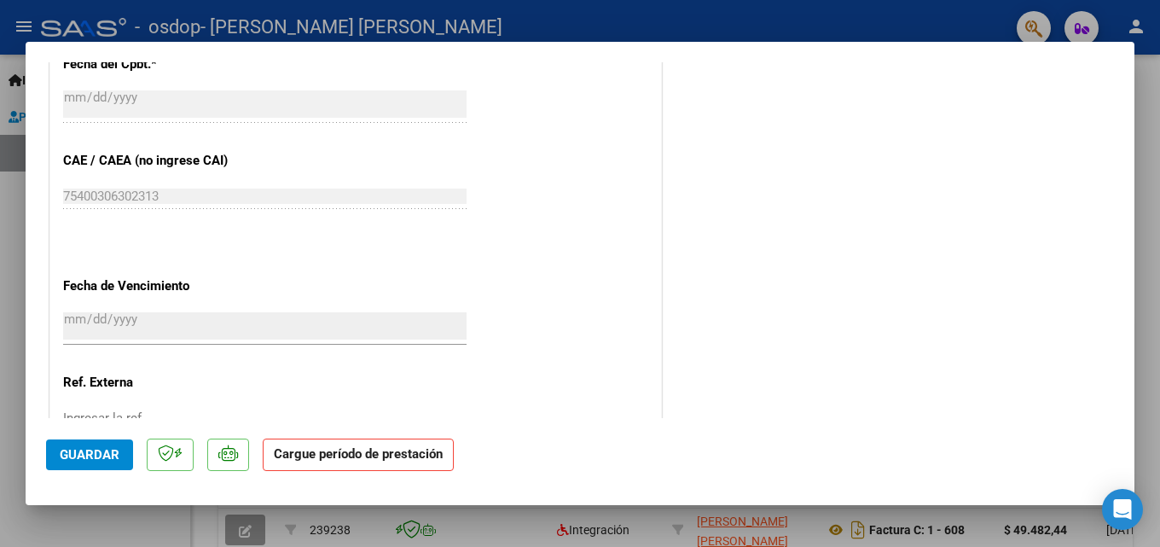
scroll to position [938, 0]
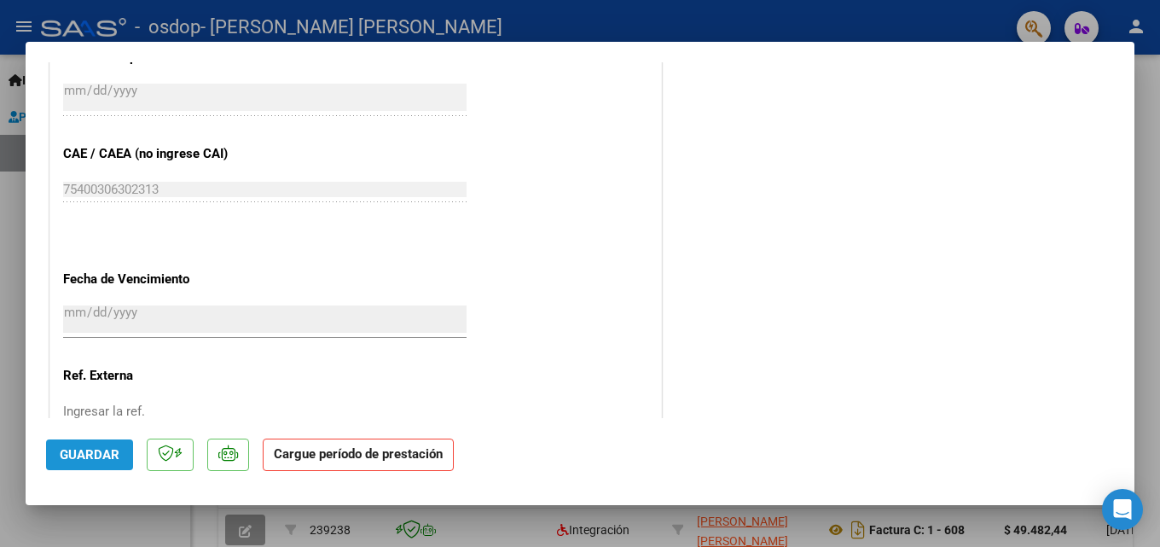
click at [108, 457] on span "Guardar" at bounding box center [90, 454] width 60 height 15
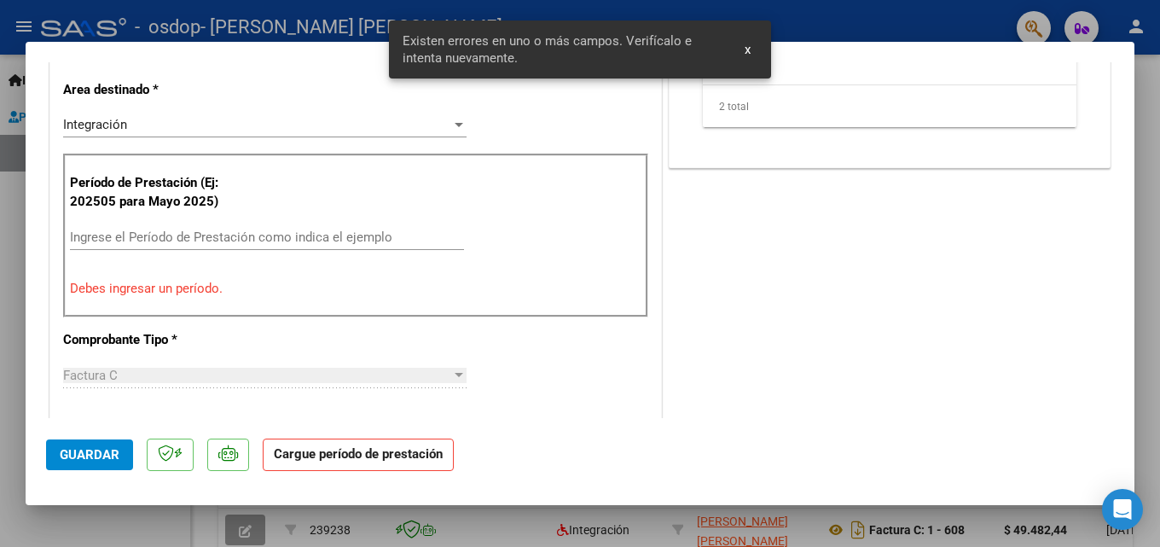
scroll to position [334, 0]
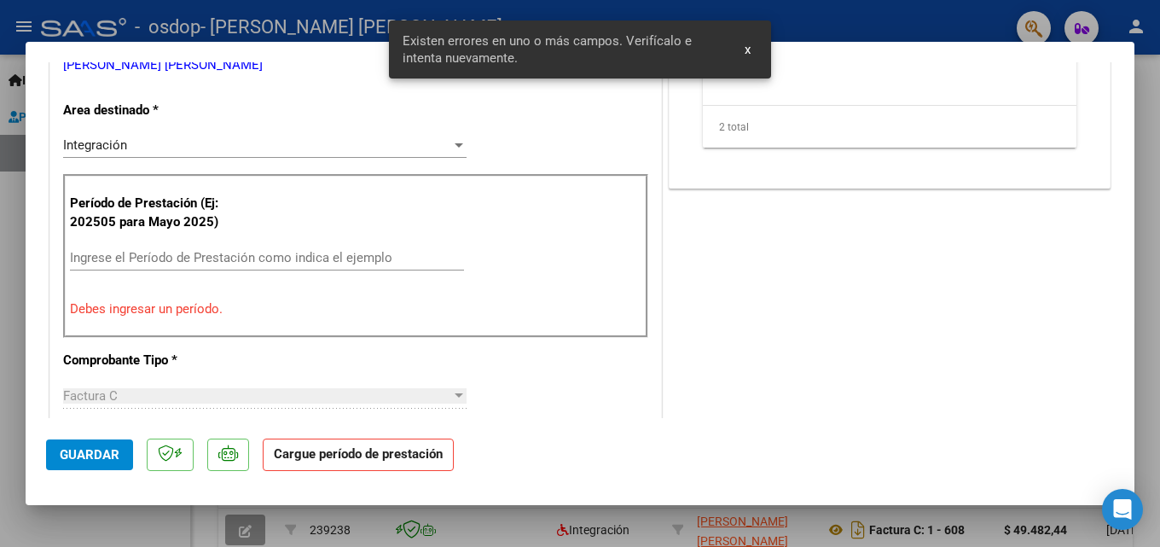
click at [334, 459] on strong "Cargue período de prestación" at bounding box center [358, 454] width 191 height 33
click at [743, 53] on button "x" at bounding box center [747, 49] width 33 height 31
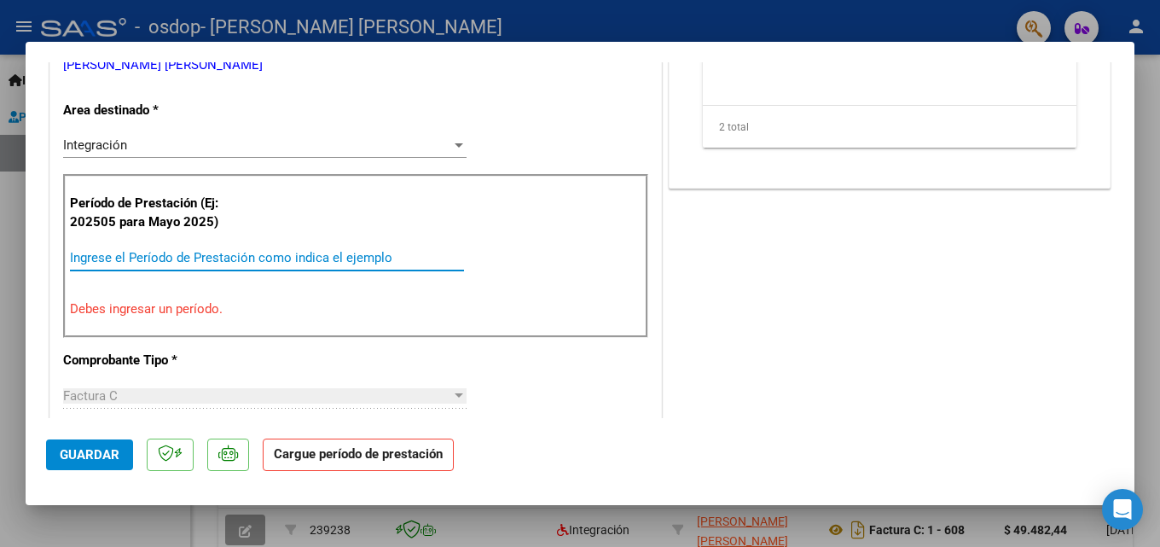
click at [165, 257] on input "Ingrese el Período de Prestación como indica el ejemplo" at bounding box center [267, 257] width 394 height 15
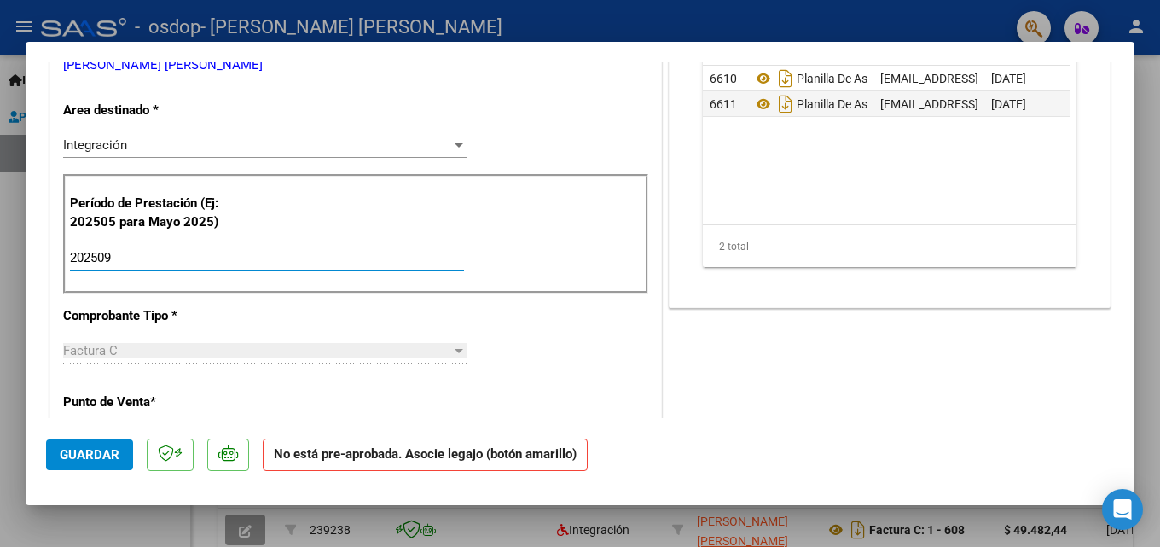
scroll to position [420, 0]
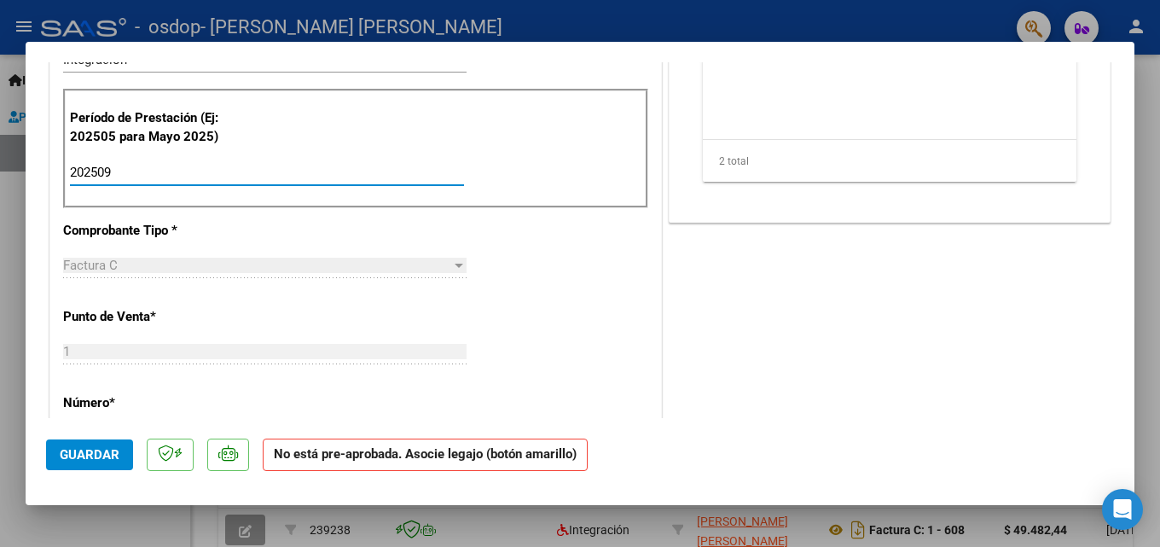
type input "202509"
click at [270, 267] on div "Factura C" at bounding box center [257, 265] width 388 height 15
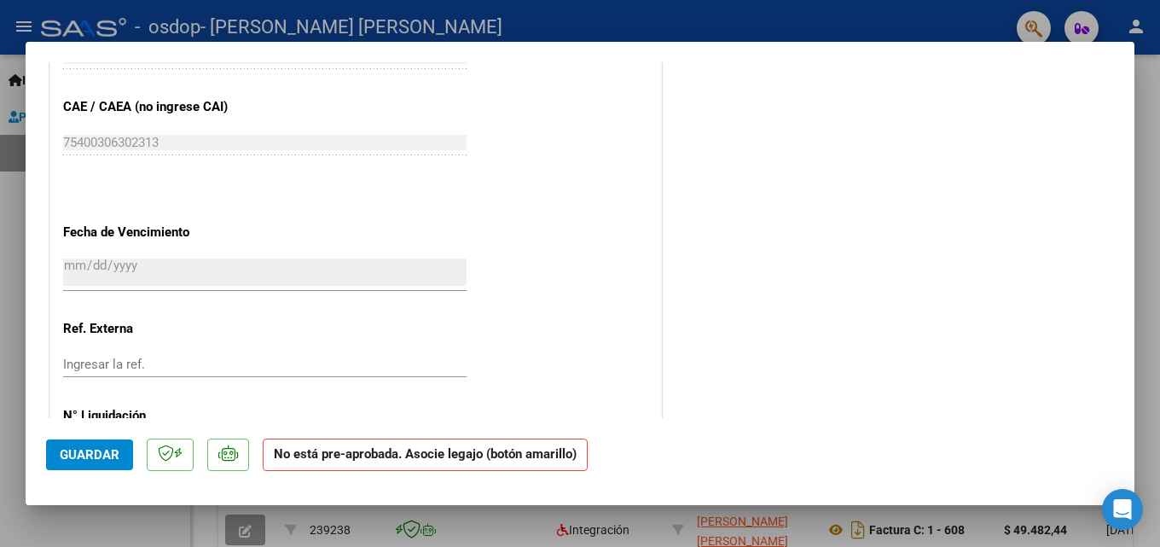
scroll to position [1064, 0]
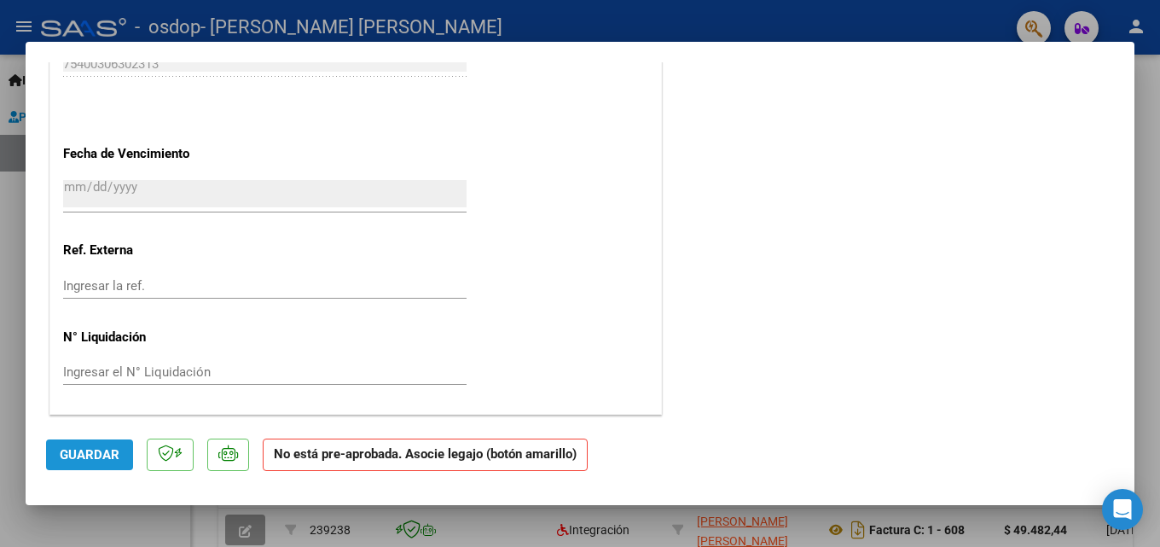
click at [86, 462] on button "Guardar" at bounding box center [89, 454] width 87 height 31
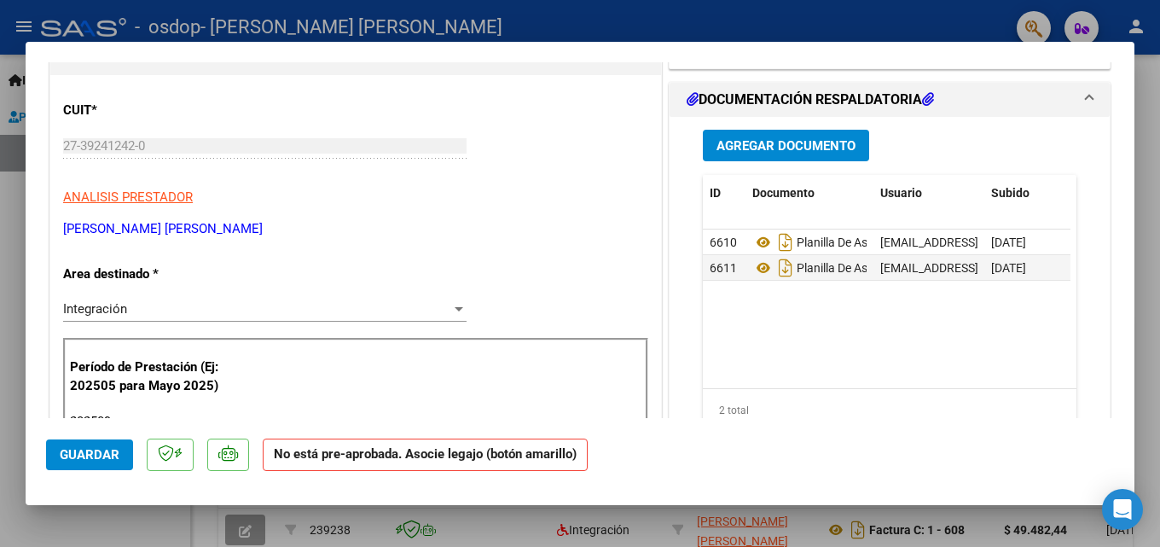
scroll to position [0, 0]
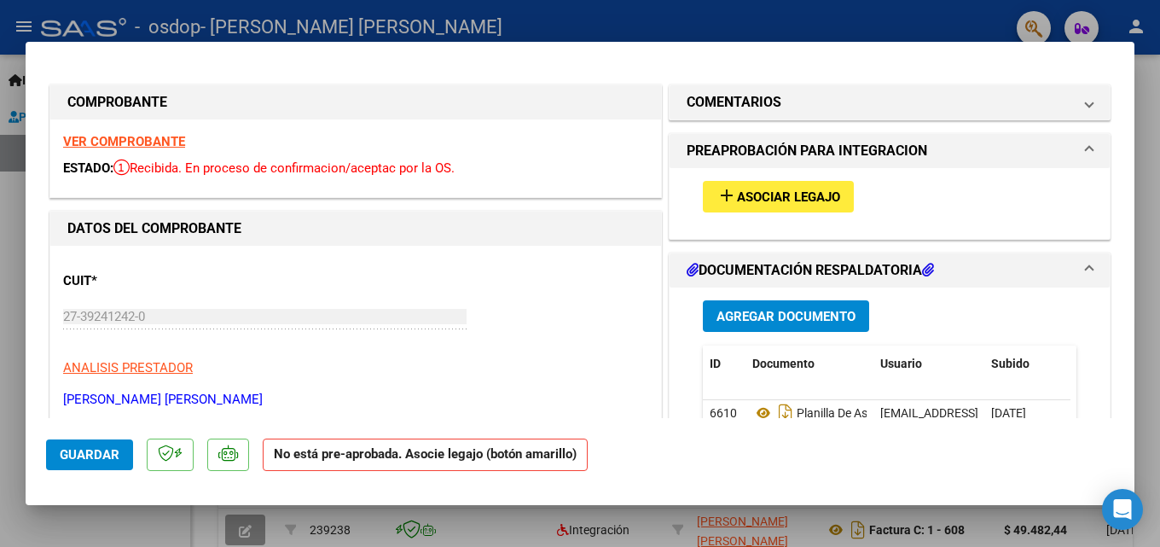
click at [804, 184] on button "add Asociar Legajo" at bounding box center [778, 197] width 151 height 32
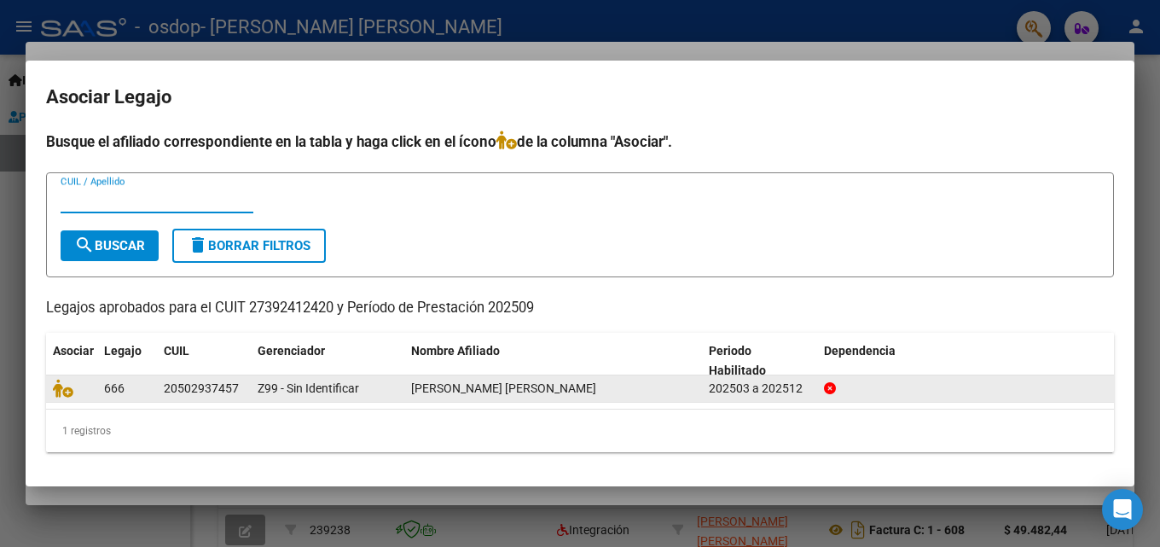
click at [396, 389] on div "Z99 - Sin Identificar" at bounding box center [328, 389] width 140 height 20
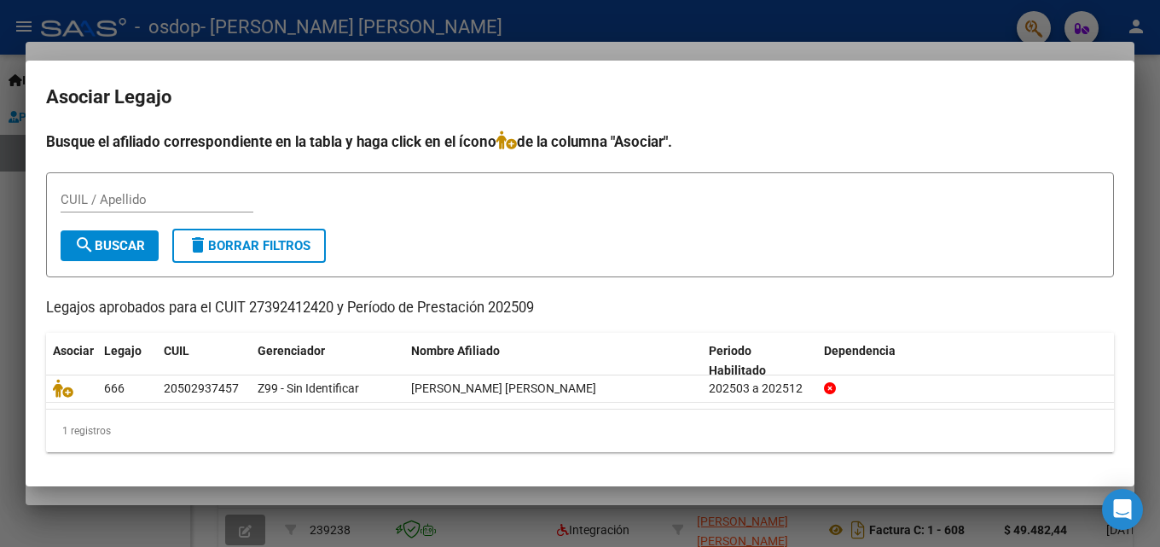
click at [75, 203] on input "CUIL / Apellido" at bounding box center [157, 199] width 193 height 15
type input "20502937457"
click at [136, 244] on span "search Buscar" at bounding box center [109, 245] width 71 height 15
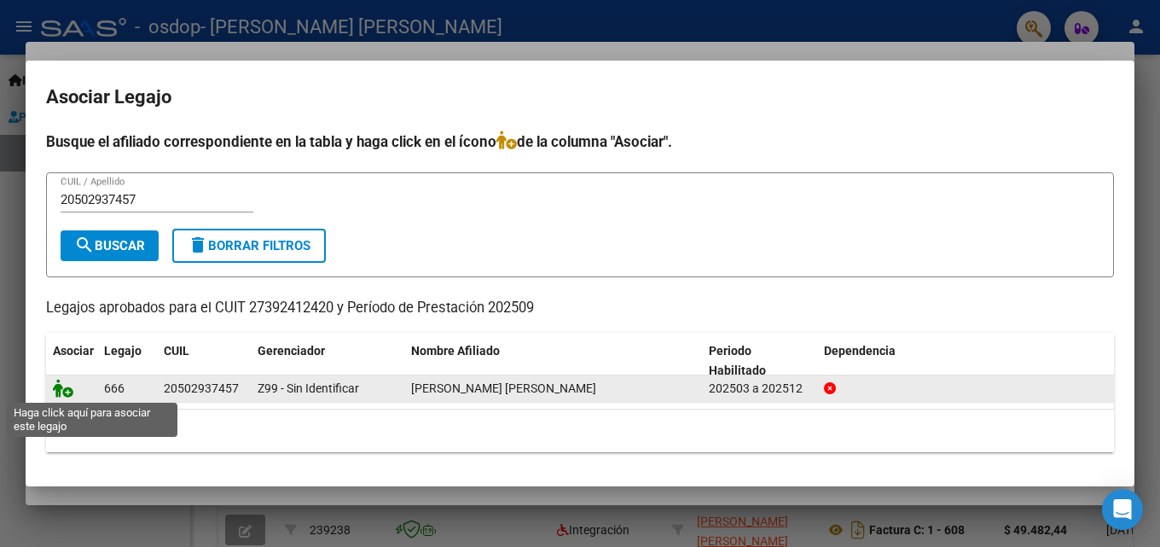
click at [67, 389] on icon at bounding box center [63, 388] width 20 height 19
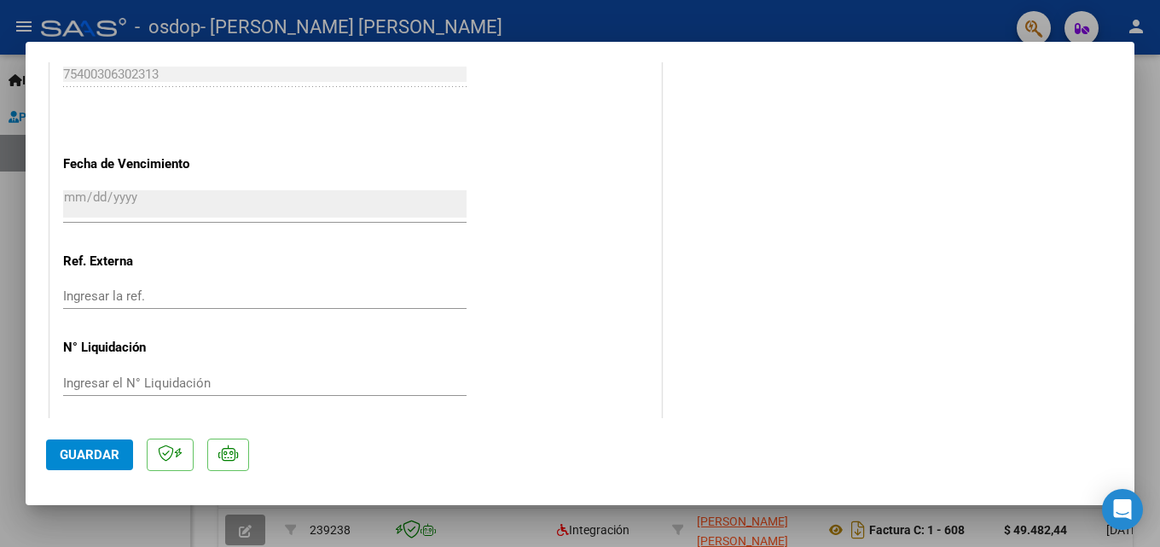
scroll to position [1108, 0]
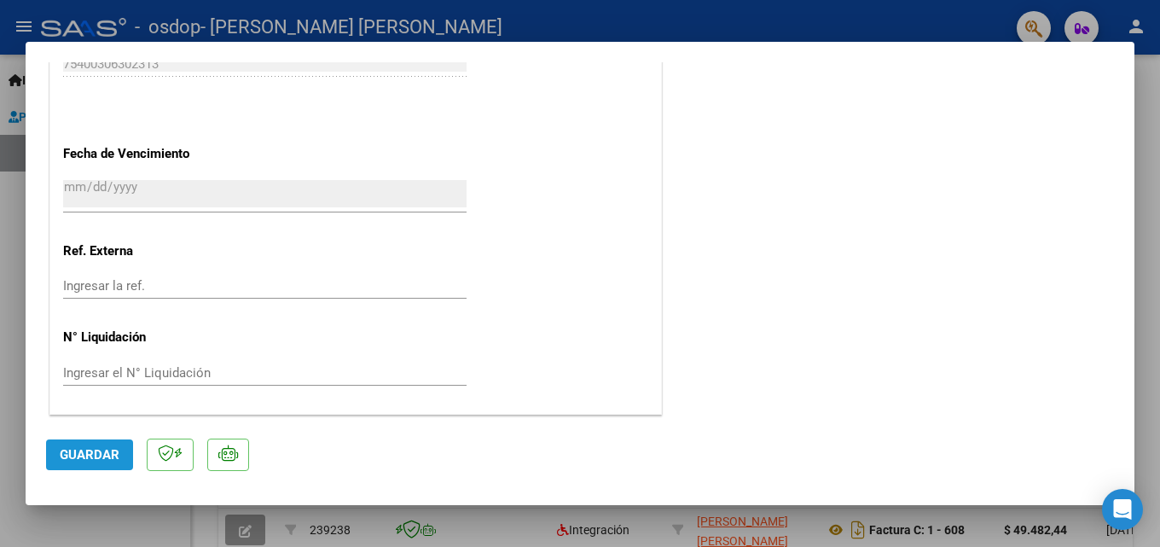
drag, startPoint x: 101, startPoint y: 459, endPoint x: 109, endPoint y: 462, distance: 9.2
click at [102, 459] on span "Guardar" at bounding box center [90, 454] width 60 height 15
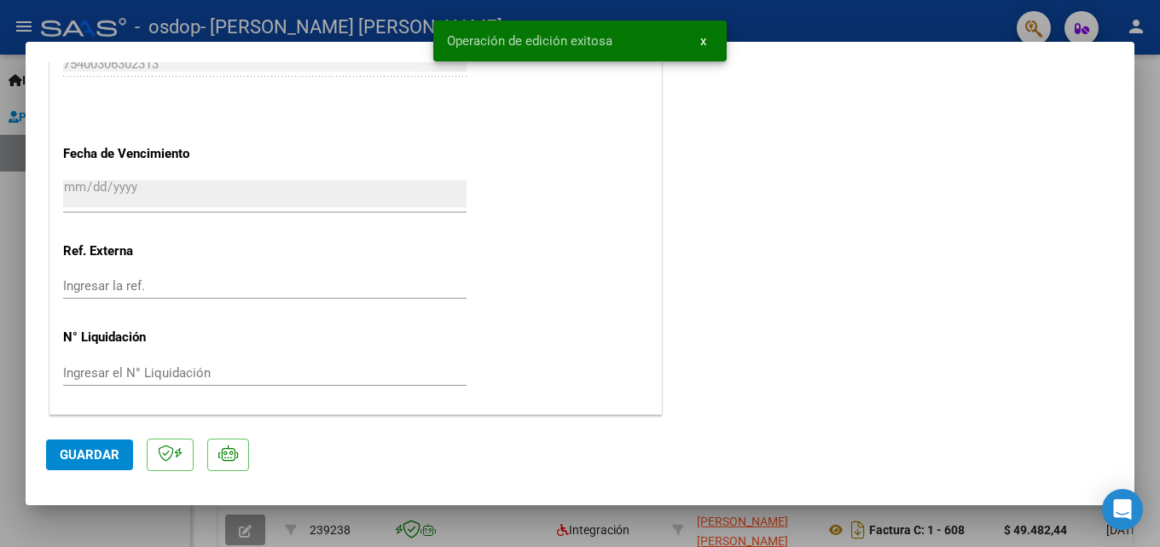
click at [704, 44] on span "x" at bounding box center [703, 40] width 6 height 15
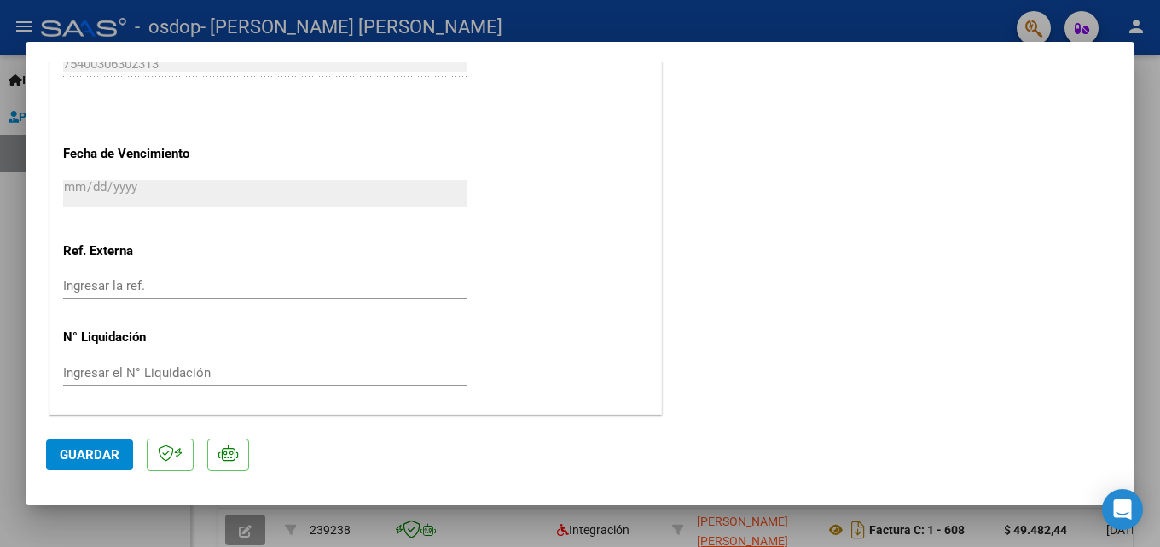
click at [800, 15] on div at bounding box center [580, 273] width 1160 height 547
type input "$ 0,00"
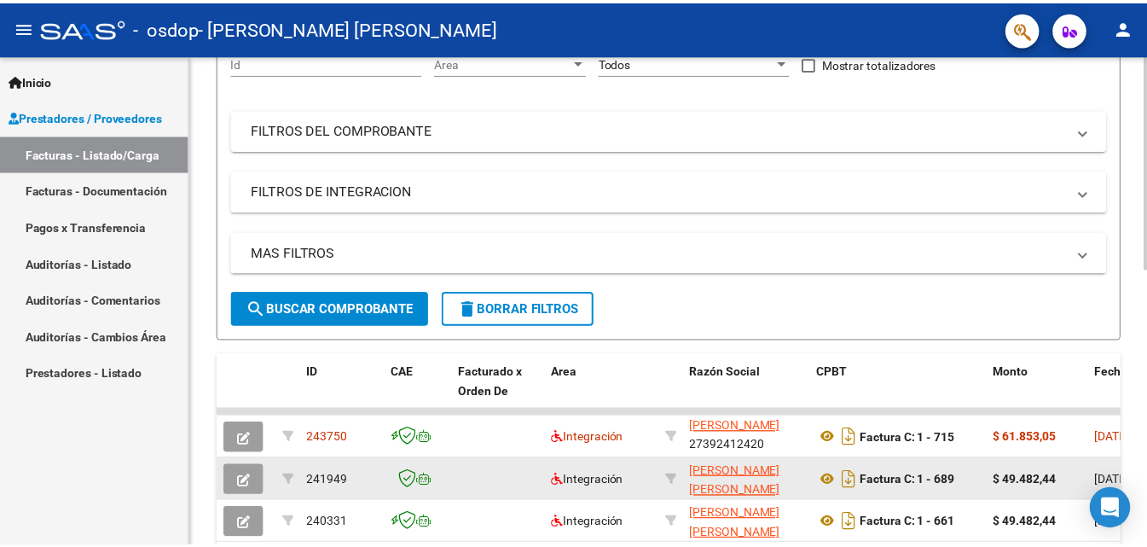
scroll to position [256, 0]
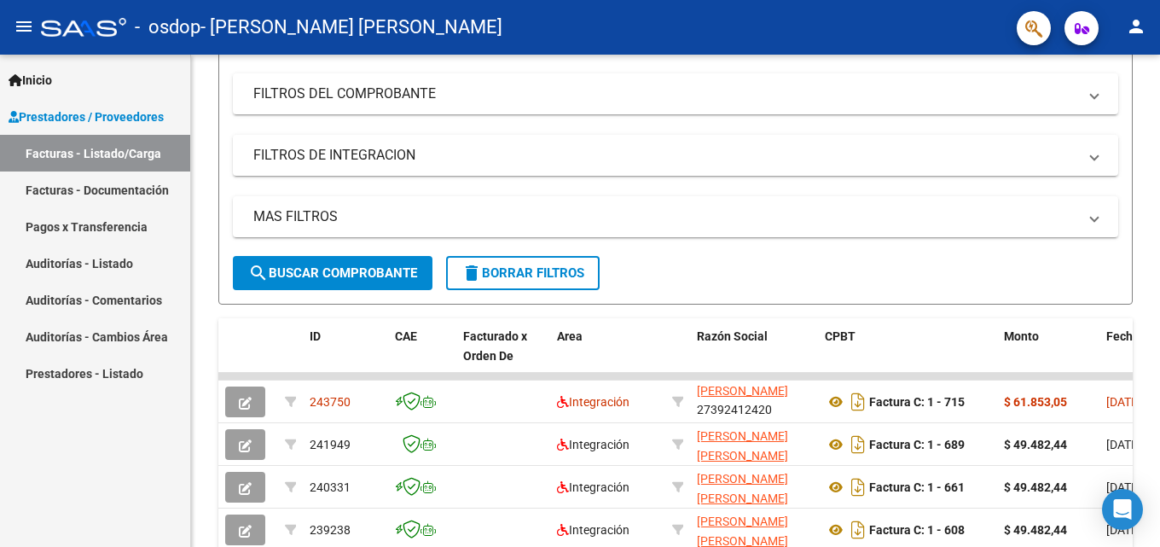
click at [1138, 32] on mat-icon "person" at bounding box center [1136, 26] width 20 height 20
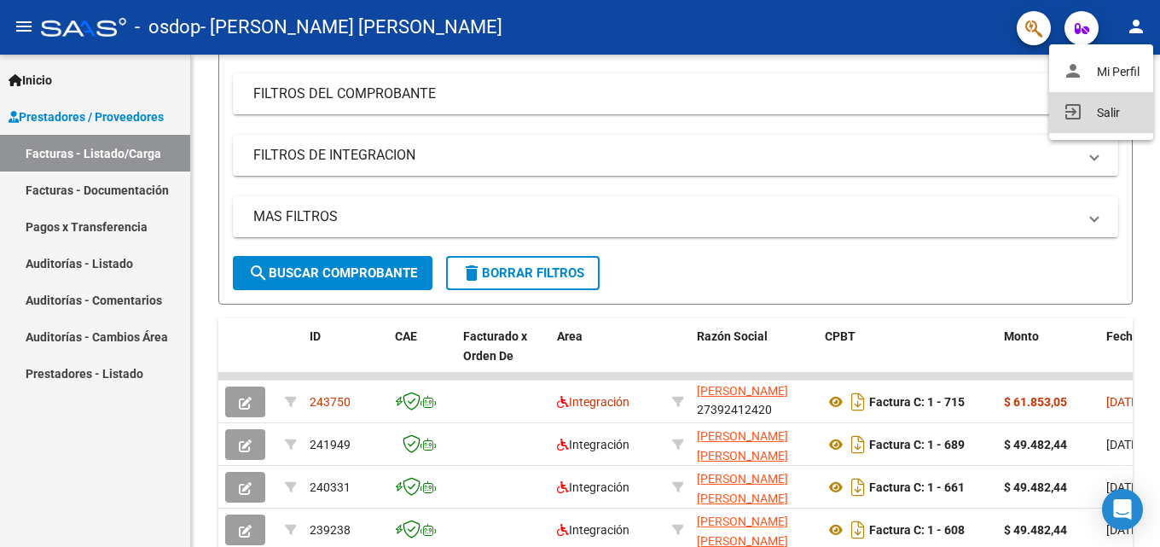
click at [1092, 107] on button "exit_to_app Salir" at bounding box center [1101, 112] width 104 height 41
